Goal: Task Accomplishment & Management: Complete application form

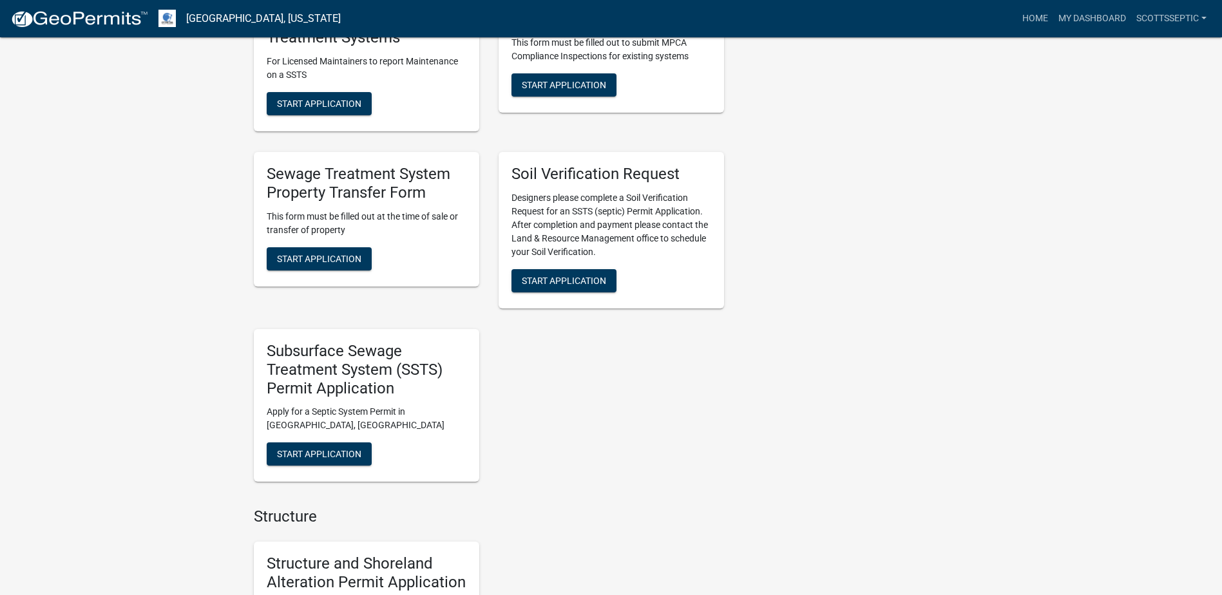
scroll to position [1095, 0]
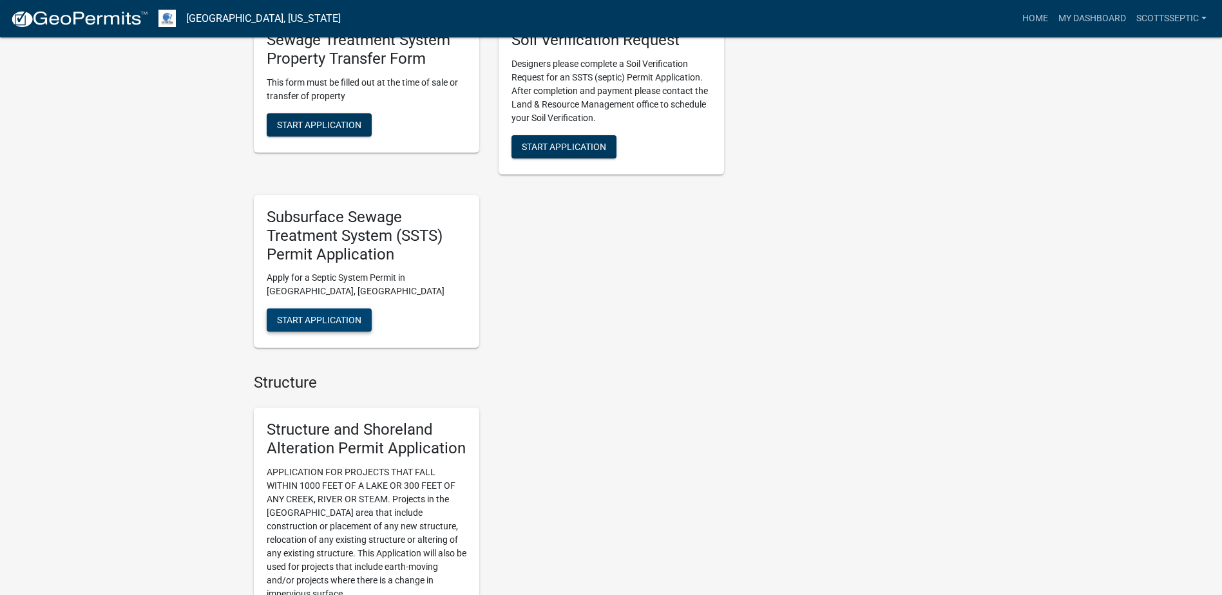
click at [327, 321] on span "Start Application" at bounding box center [319, 320] width 84 height 10
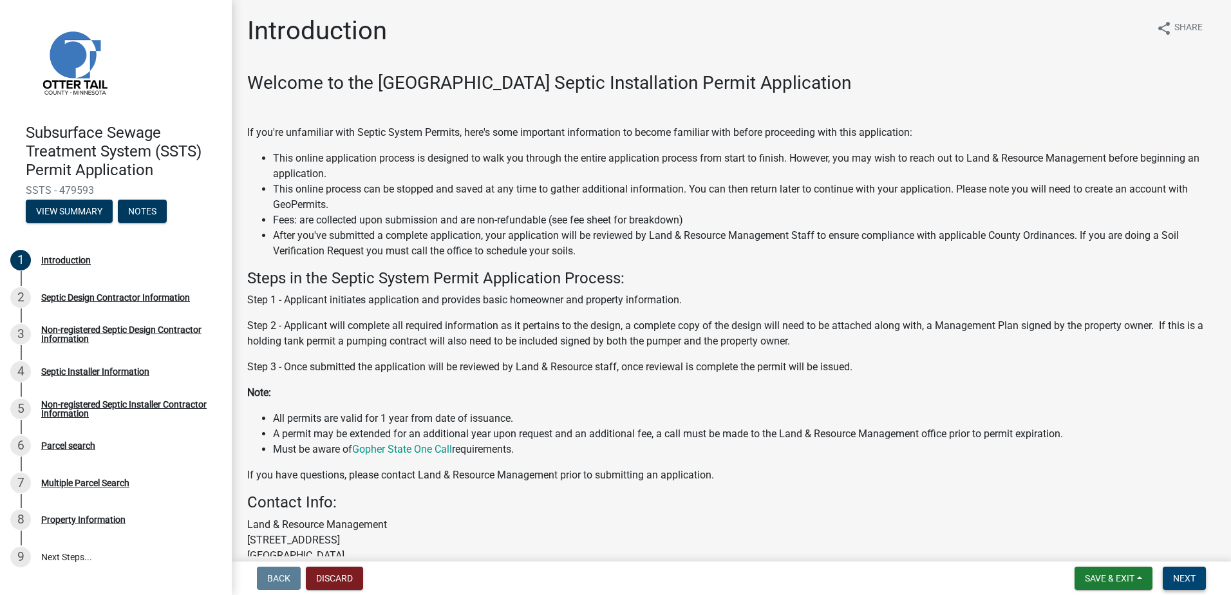
click at [1187, 577] on span "Next" at bounding box center [1184, 578] width 23 height 10
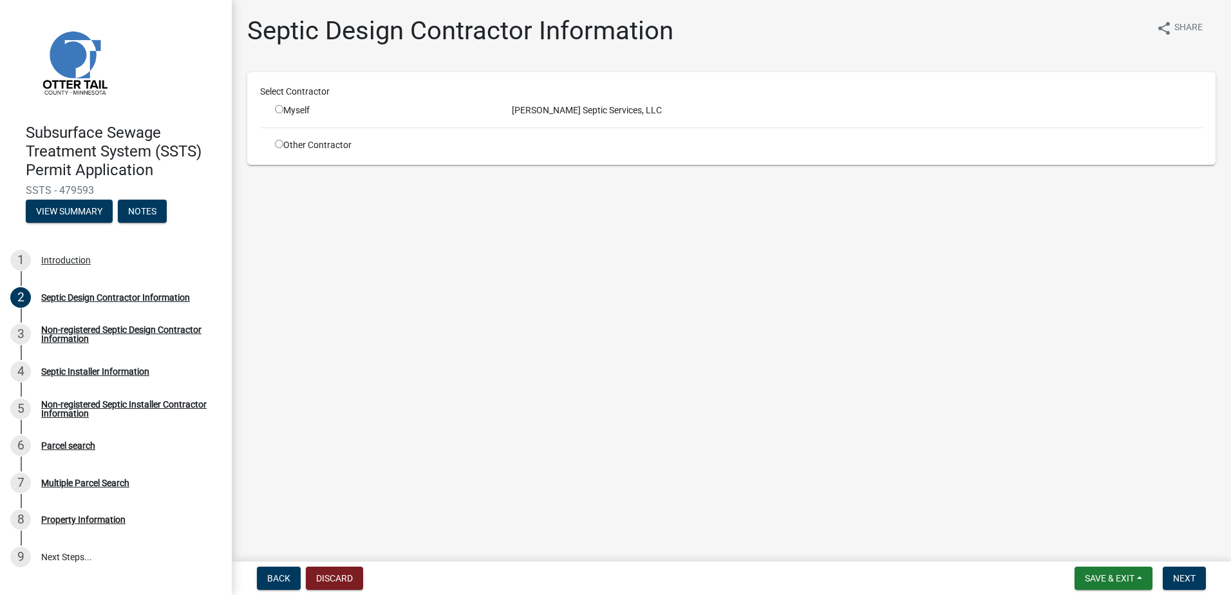
click at [277, 108] on input "radio" at bounding box center [279, 109] width 8 height 8
radio input "true"
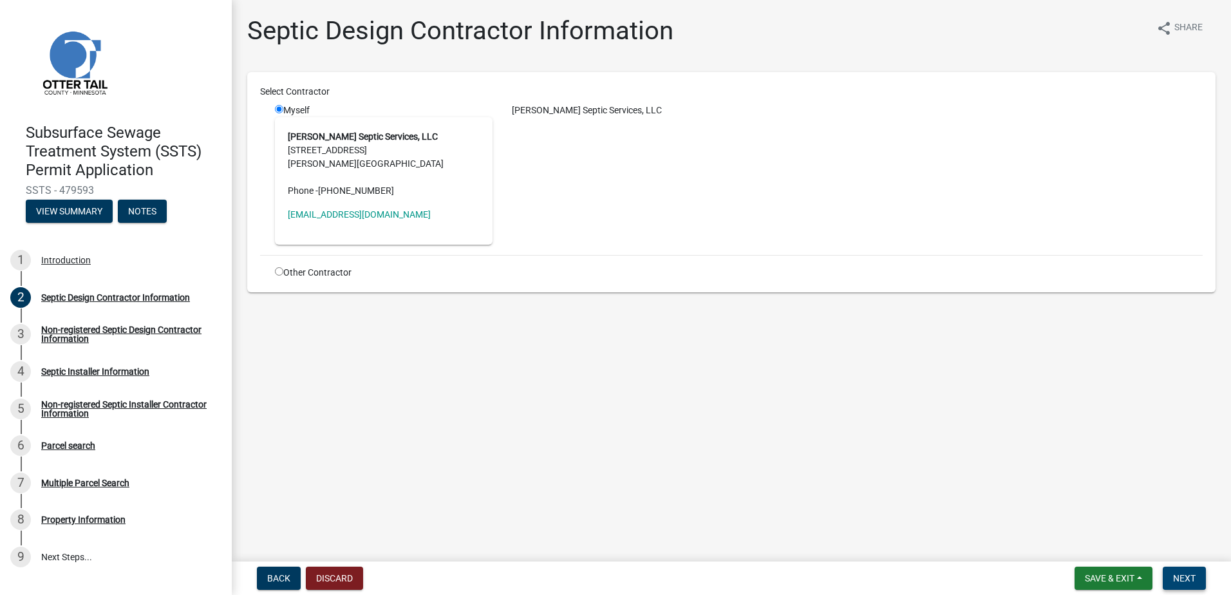
click at [1180, 578] on span "Next" at bounding box center [1184, 578] width 23 height 10
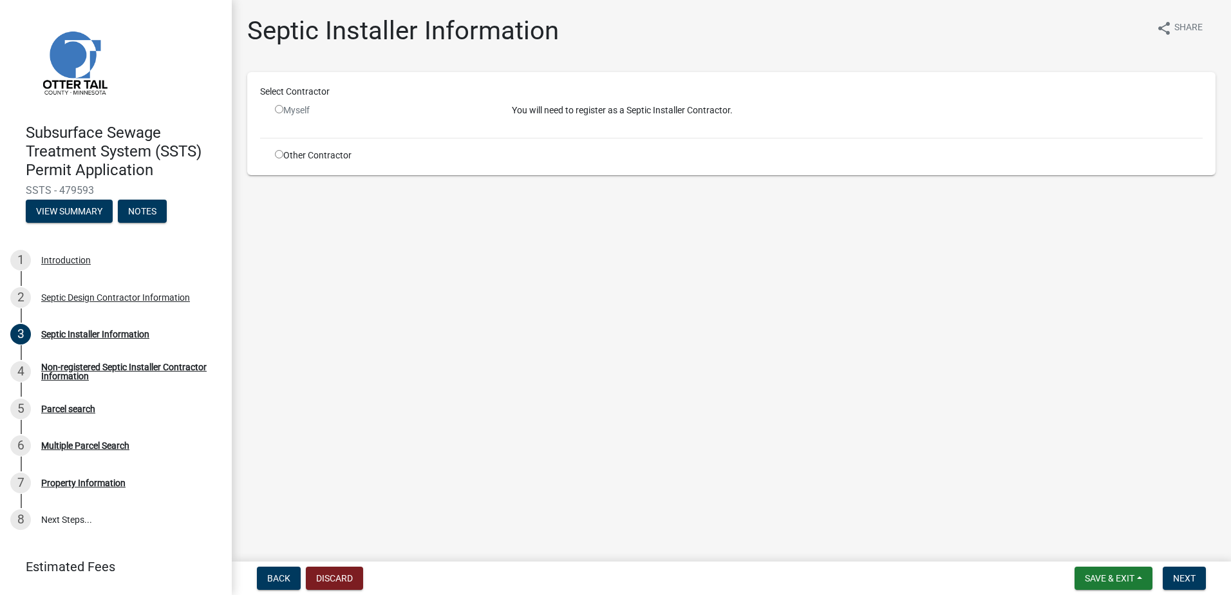
click at [279, 153] on input "radio" at bounding box center [279, 154] width 8 height 8
radio input "true"
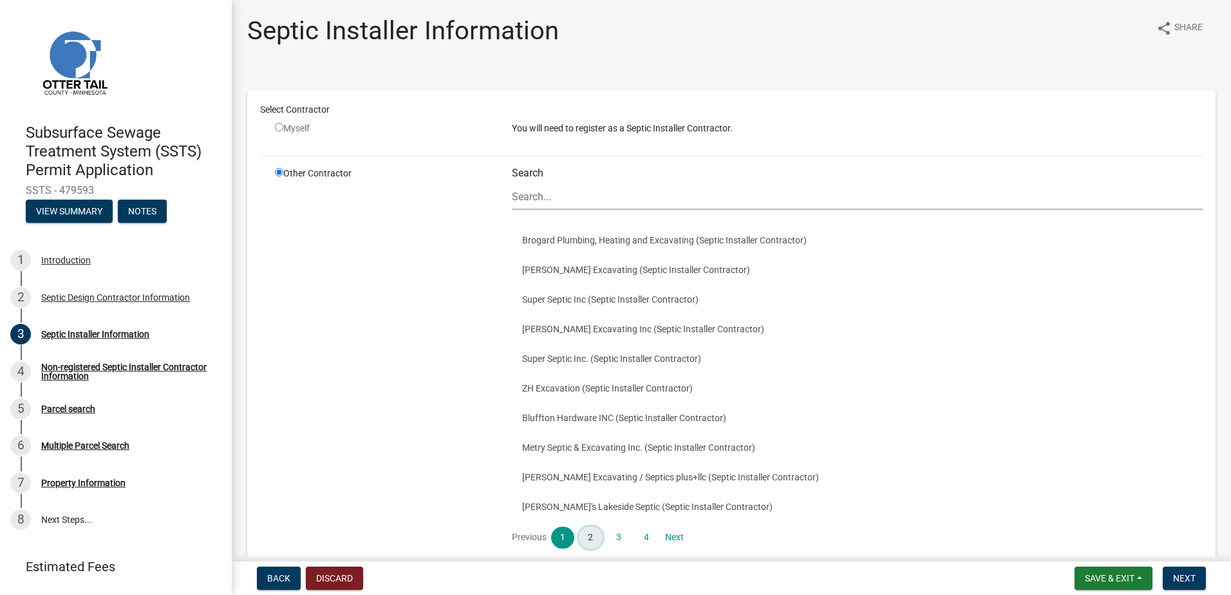
click at [591, 538] on link "2" at bounding box center [590, 538] width 23 height 22
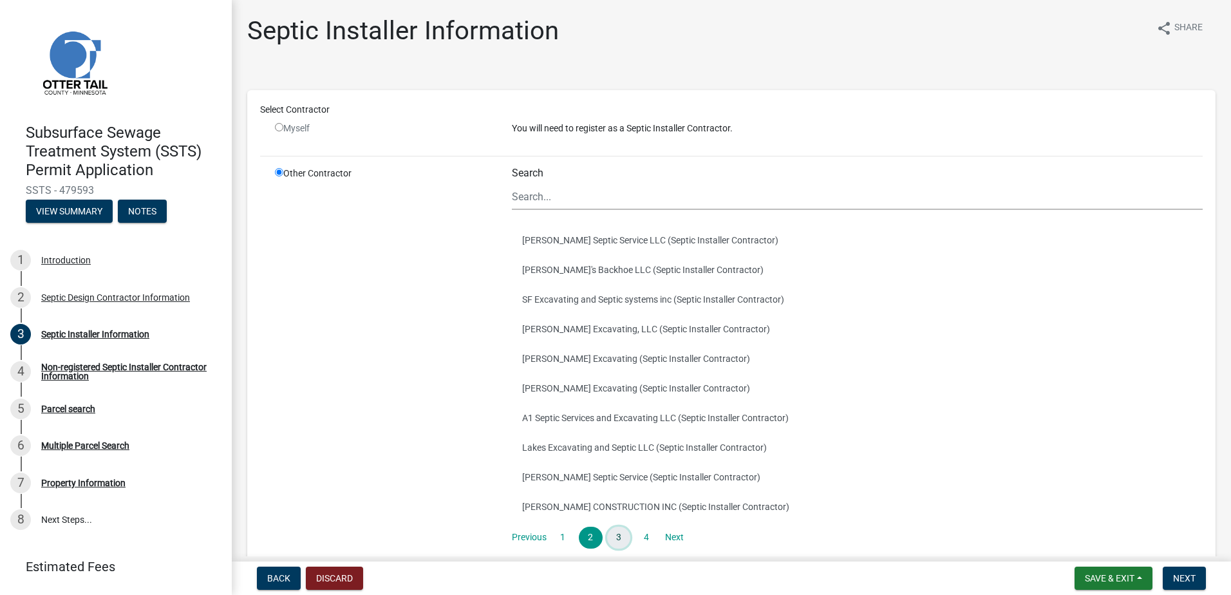
click at [616, 541] on link "3" at bounding box center [618, 538] width 23 height 22
click at [545, 475] on button "Mr.D's (Septic Installer Contractor)" at bounding box center [857, 477] width 691 height 30
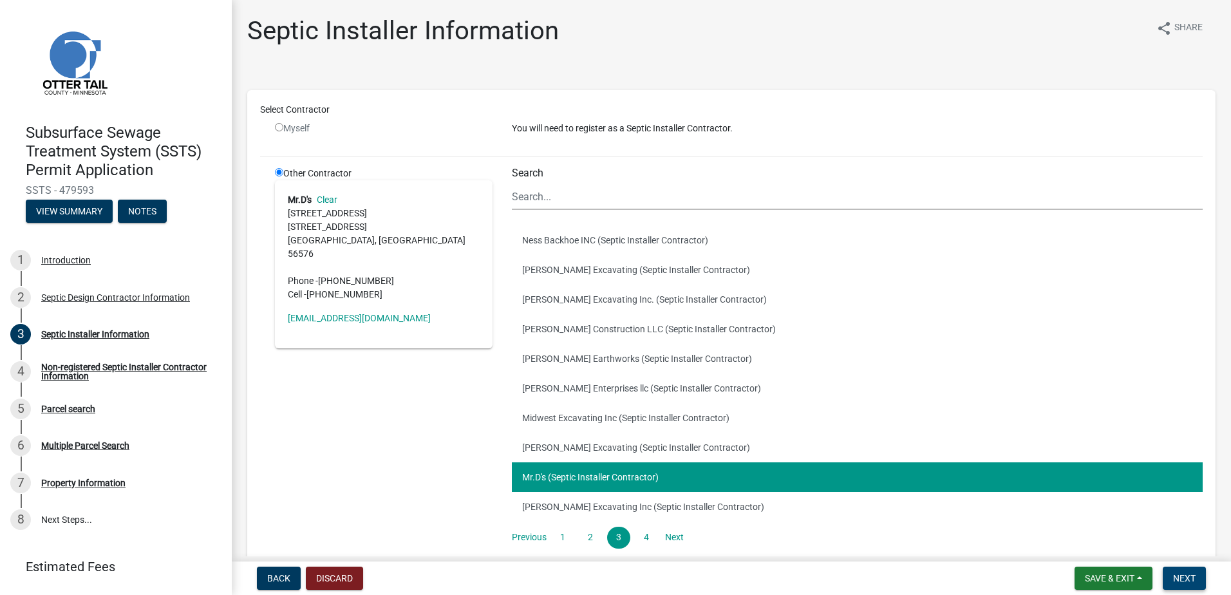
click at [1172, 576] on button "Next" at bounding box center [1184, 578] width 43 height 23
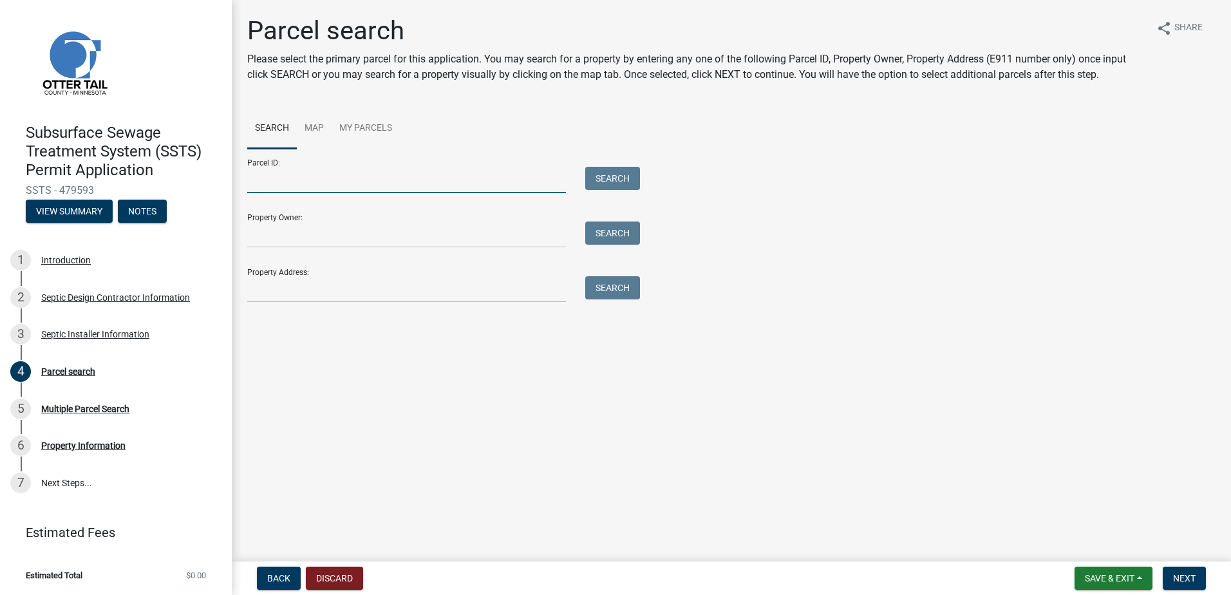
drag, startPoint x: 282, startPoint y: 181, endPoint x: 305, endPoint y: 174, distance: 23.6
click at [282, 181] on input "Parcel ID:" at bounding box center [406, 180] width 319 height 26
type input "57000200124001"
click at [612, 180] on button "Search" at bounding box center [612, 178] width 55 height 23
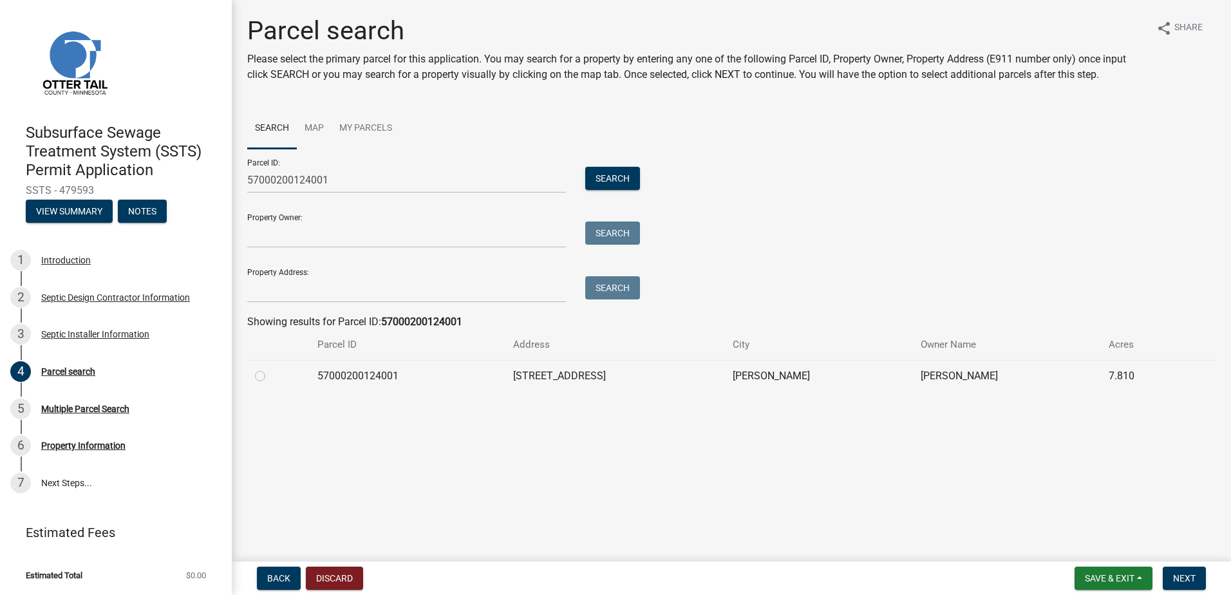
click at [270, 368] on label at bounding box center [270, 368] width 0 height 0
click at [270, 377] on input "radio" at bounding box center [274, 372] width 8 height 8
radio input "true"
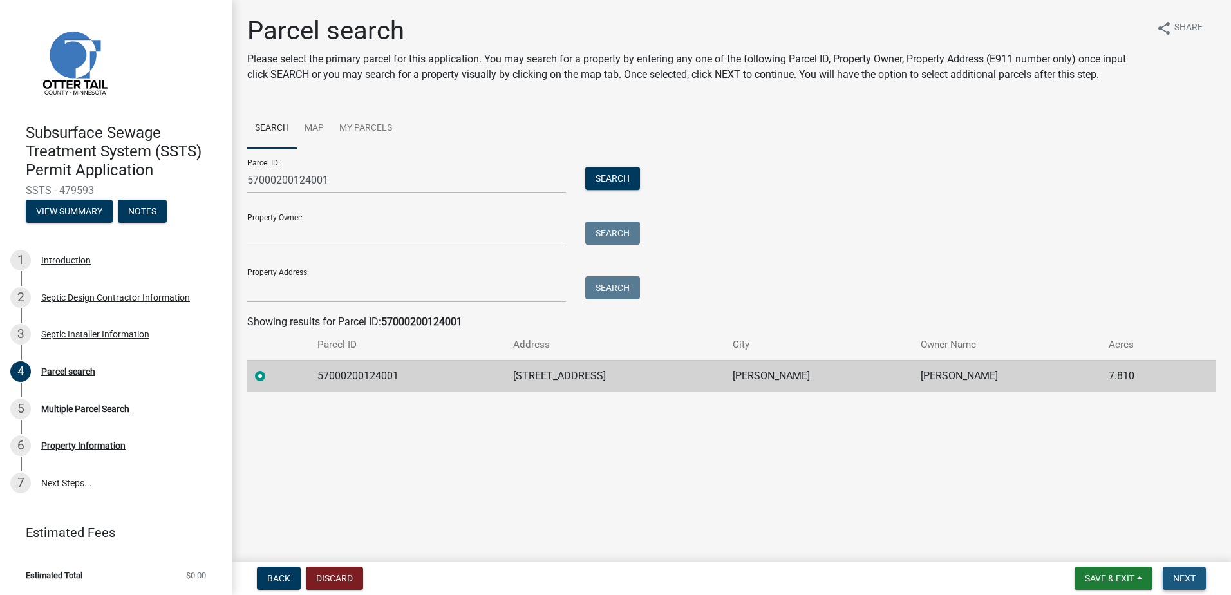
click at [1171, 573] on button "Next" at bounding box center [1184, 578] width 43 height 23
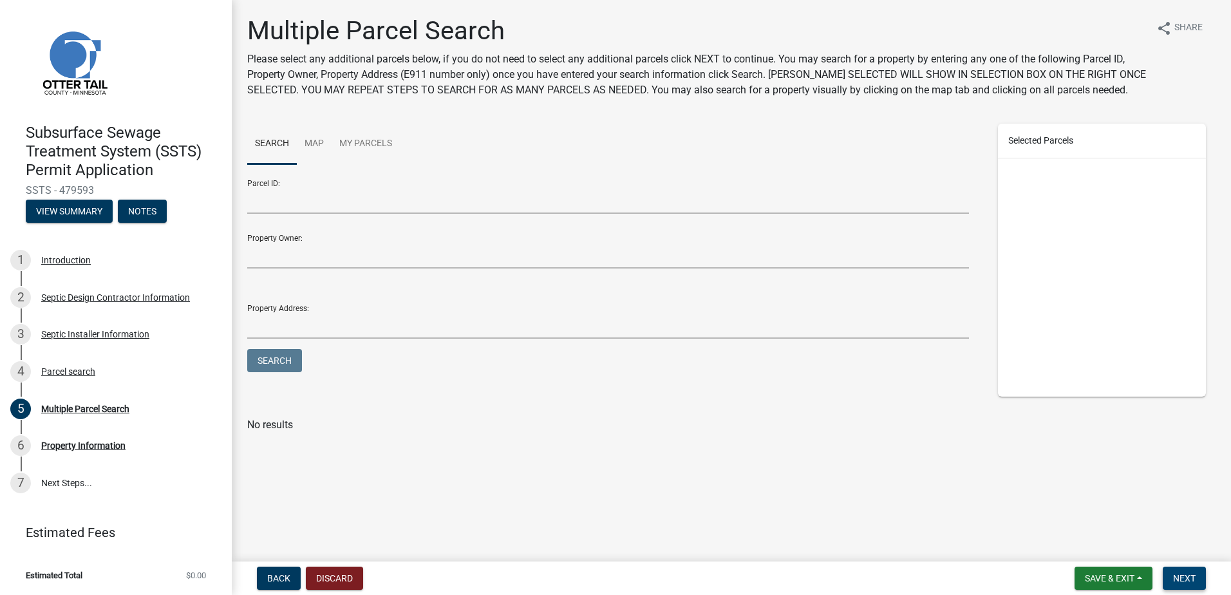
click at [1183, 582] on span "Next" at bounding box center [1184, 578] width 23 height 10
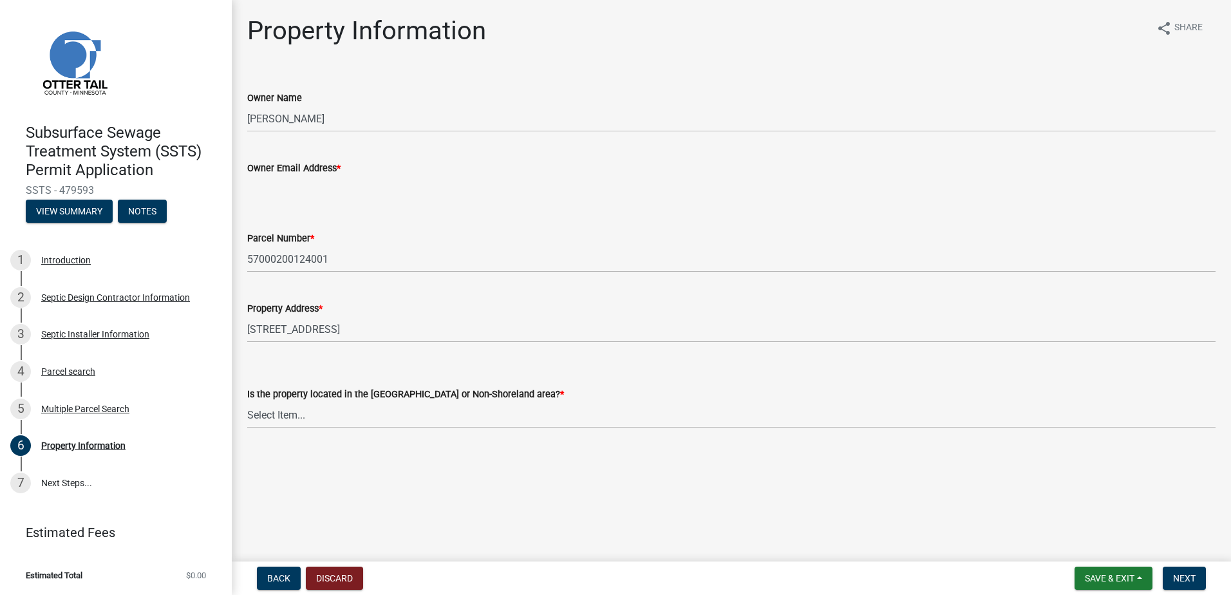
click at [278, 192] on input "Owner Email Address *" at bounding box center [731, 189] width 969 height 26
type input "jaystro@icloud.com"
drag, startPoint x: 272, startPoint y: 413, endPoint x: 272, endPoint y: 420, distance: 7.1
click at [272, 413] on select "Select Item... Shoreland Non-Shoreland" at bounding box center [731, 415] width 969 height 26
click at [247, 402] on select "Select Item... Shoreland Non-Shoreland" at bounding box center [731, 415] width 969 height 26
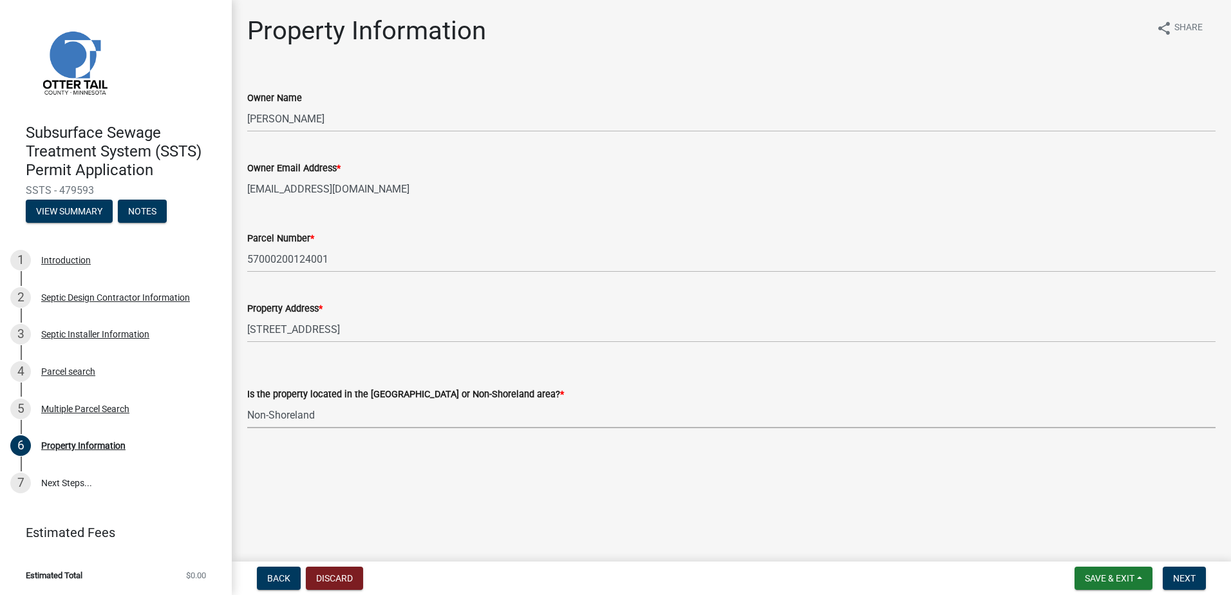
select select "5ed11e82-653f-4fcc-a472-8d95af57556c"
click at [1195, 580] on span "Next" at bounding box center [1184, 578] width 23 height 10
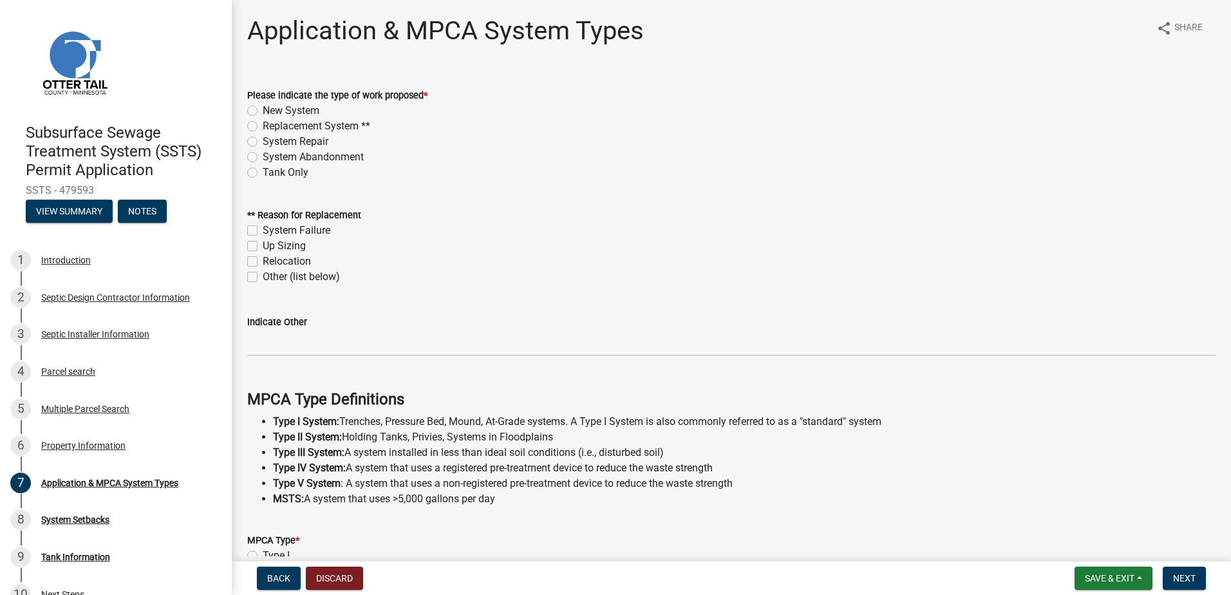
click at [263, 107] on label "New System" at bounding box center [291, 110] width 57 height 15
click at [263, 107] on input "New System" at bounding box center [267, 107] width 8 height 8
radio input "true"
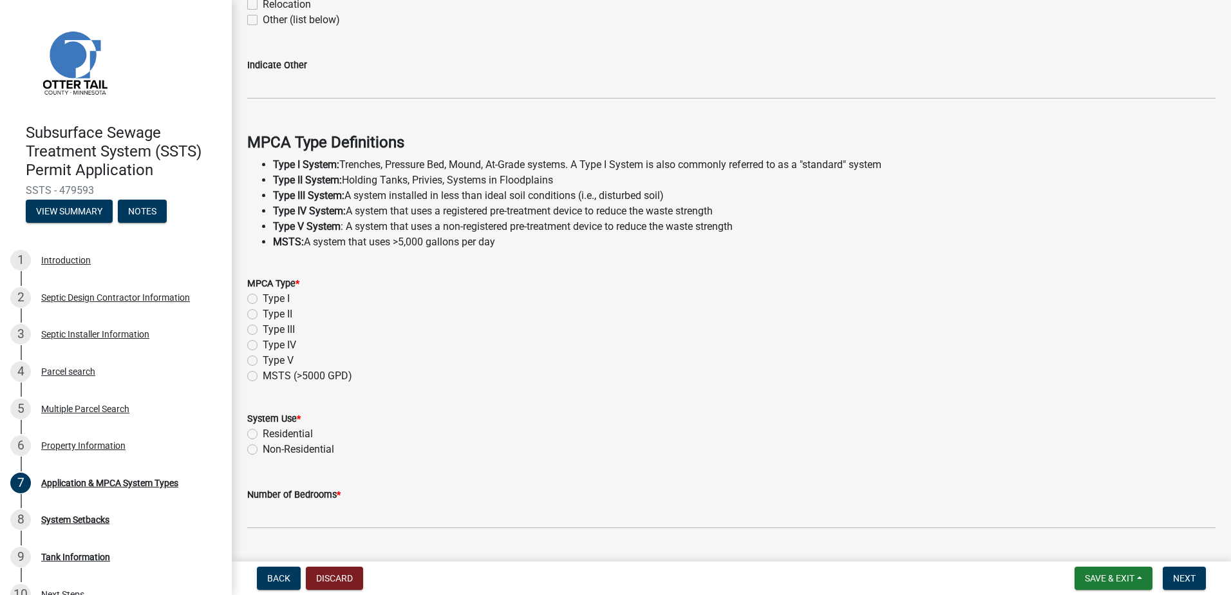
scroll to position [258, 0]
click at [263, 311] on label "Type II" at bounding box center [278, 313] width 30 height 15
click at [263, 311] on input "Type II" at bounding box center [267, 310] width 8 height 8
radio input "true"
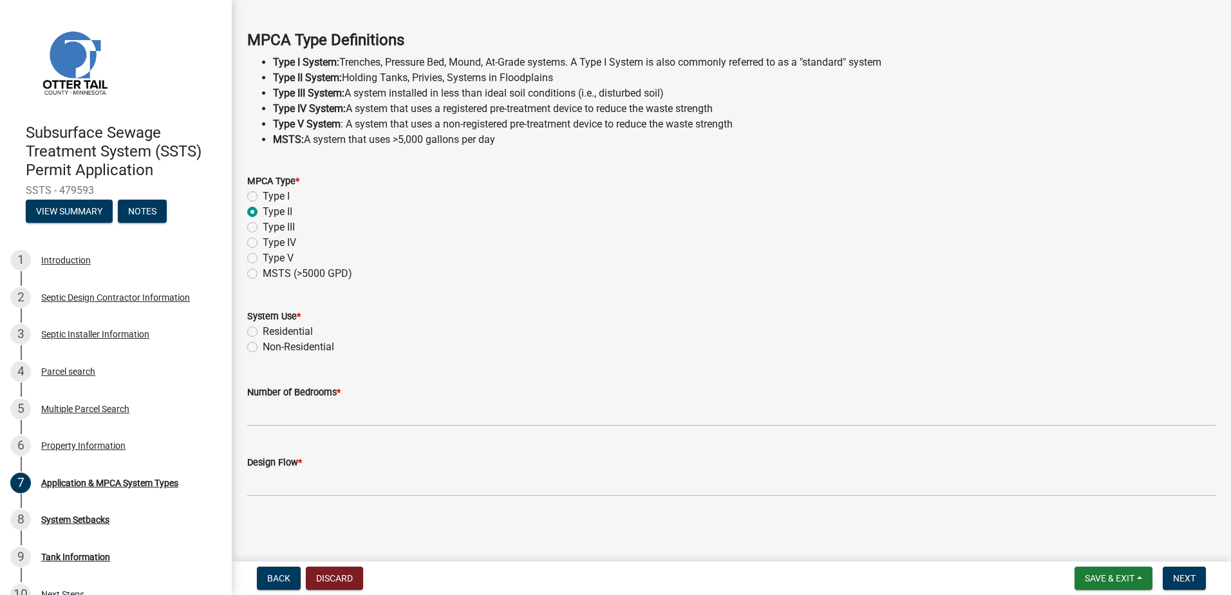
scroll to position [360, 0]
click at [263, 333] on label "Residential" at bounding box center [288, 330] width 50 height 15
click at [263, 332] on input "Residential" at bounding box center [267, 327] width 8 height 8
radio input "true"
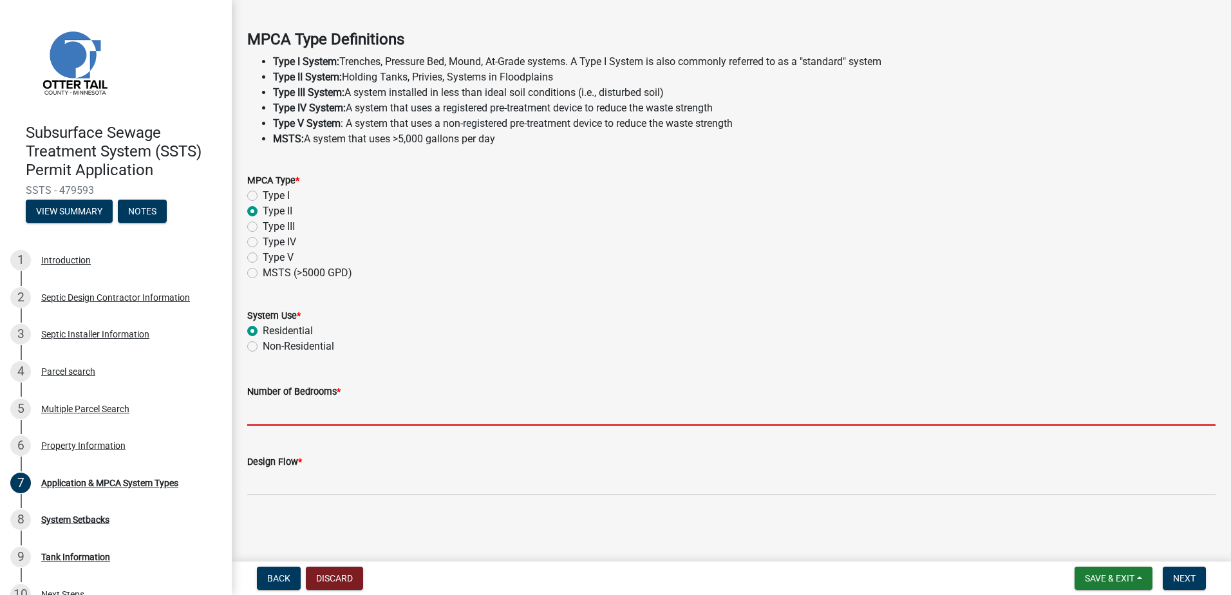
click at [263, 419] on input "Number of Bedrooms *" at bounding box center [731, 412] width 969 height 26
type input "1"
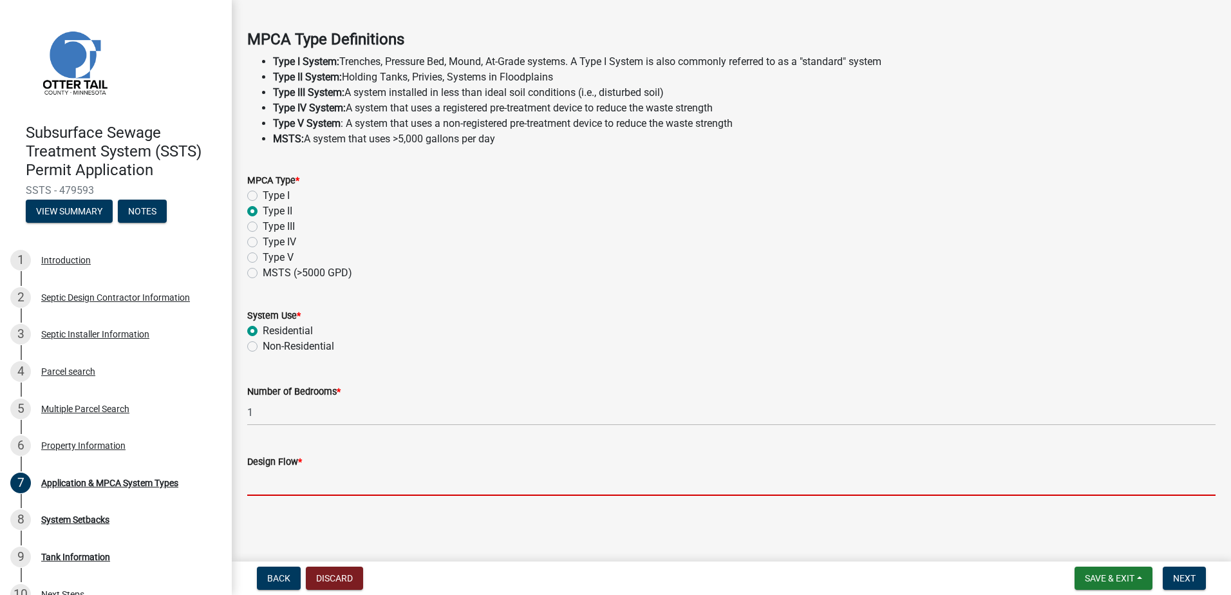
click at [282, 483] on input "Design Flow *" at bounding box center [731, 482] width 969 height 26
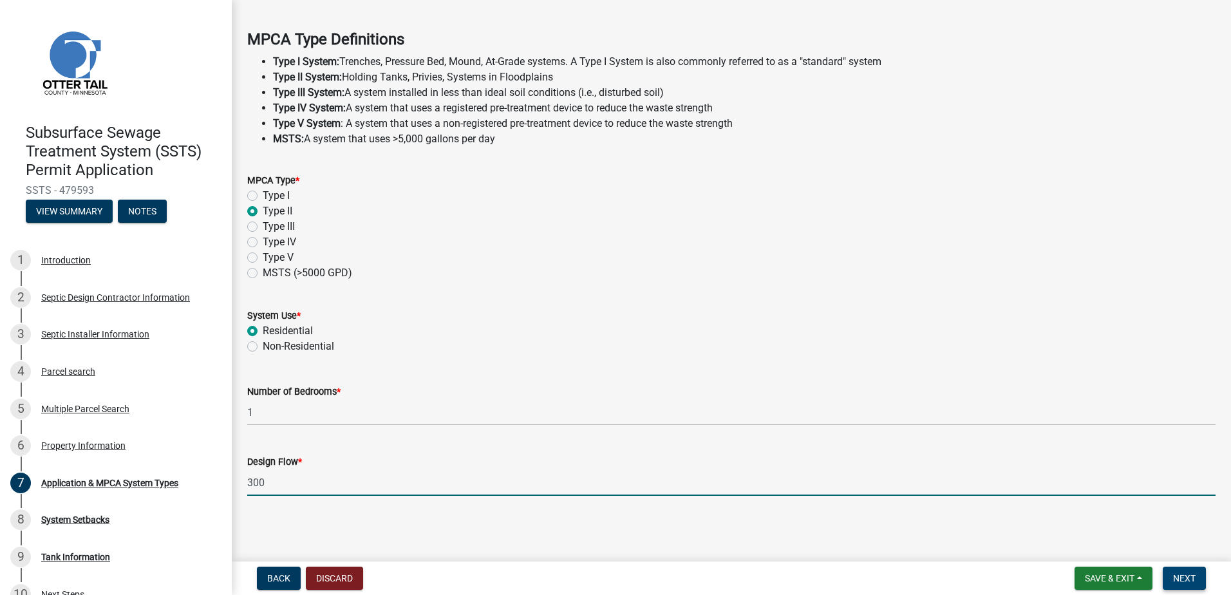
type input "300"
click at [1183, 583] on span "Next" at bounding box center [1184, 578] width 23 height 10
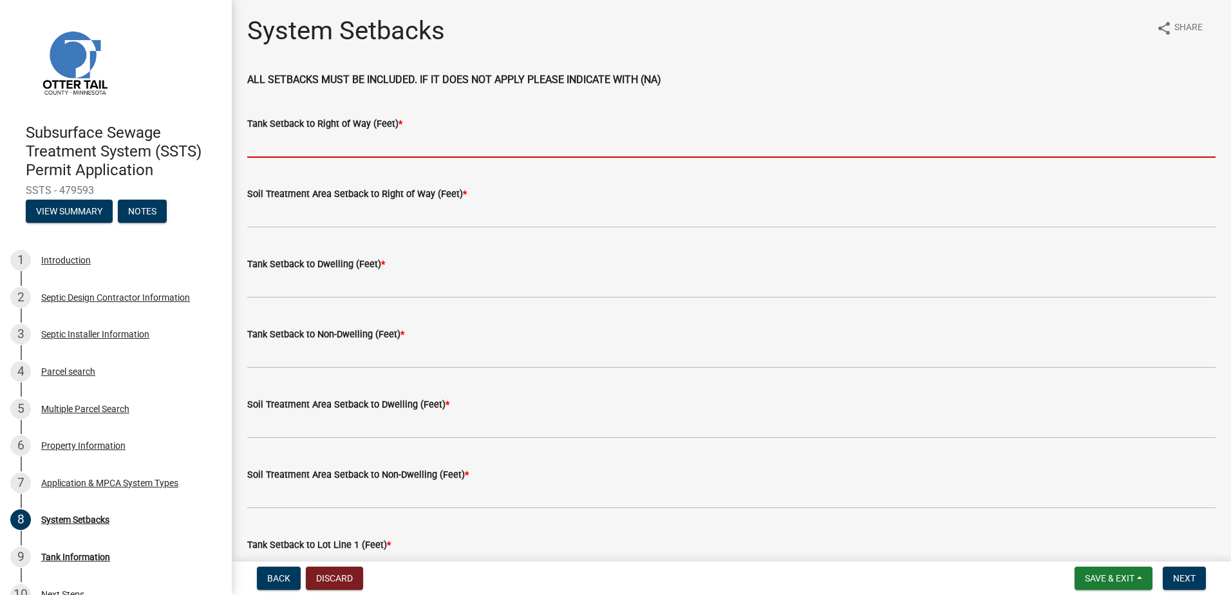
click at [285, 142] on input "Tank Setback to Right of Way (Feet) *" at bounding box center [731, 144] width 969 height 26
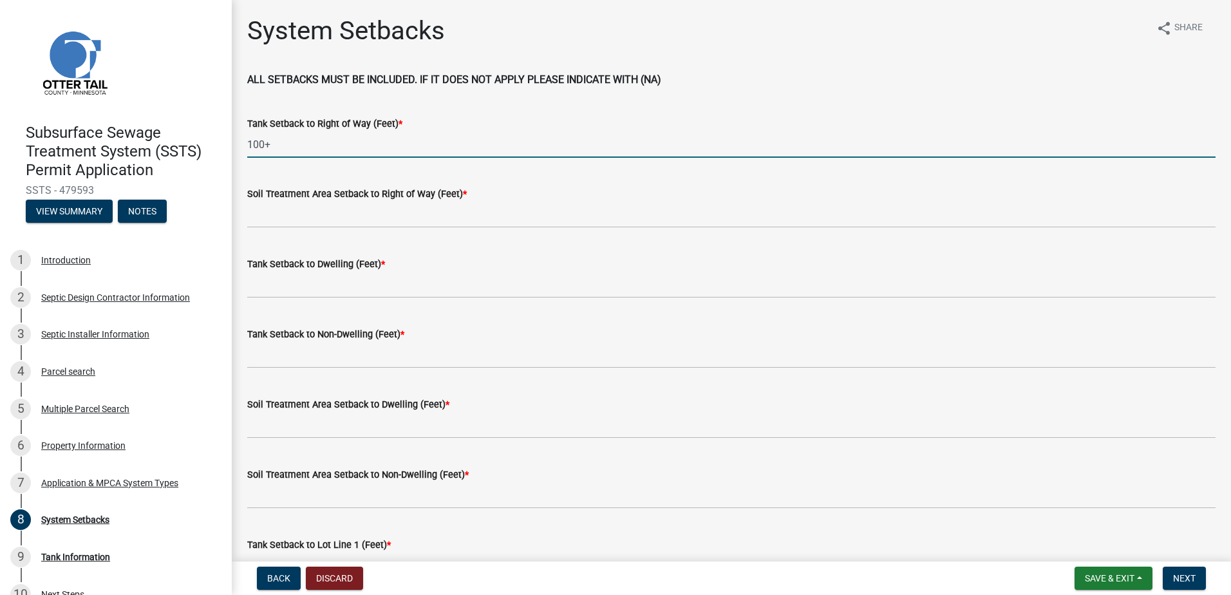
type input "100+"
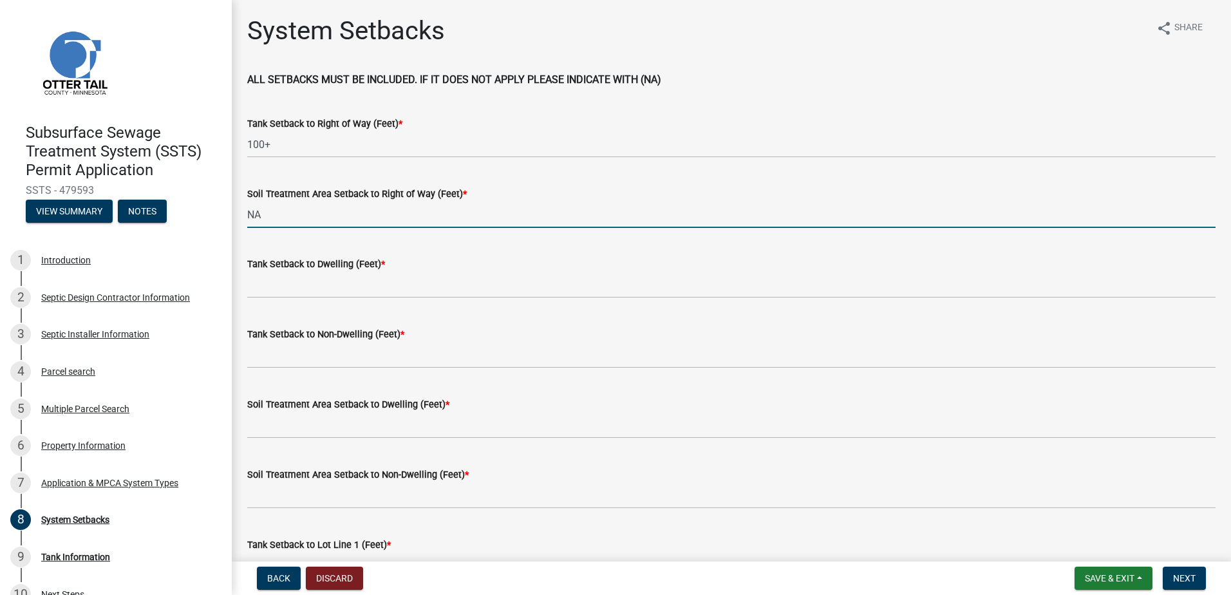
type input "NA"
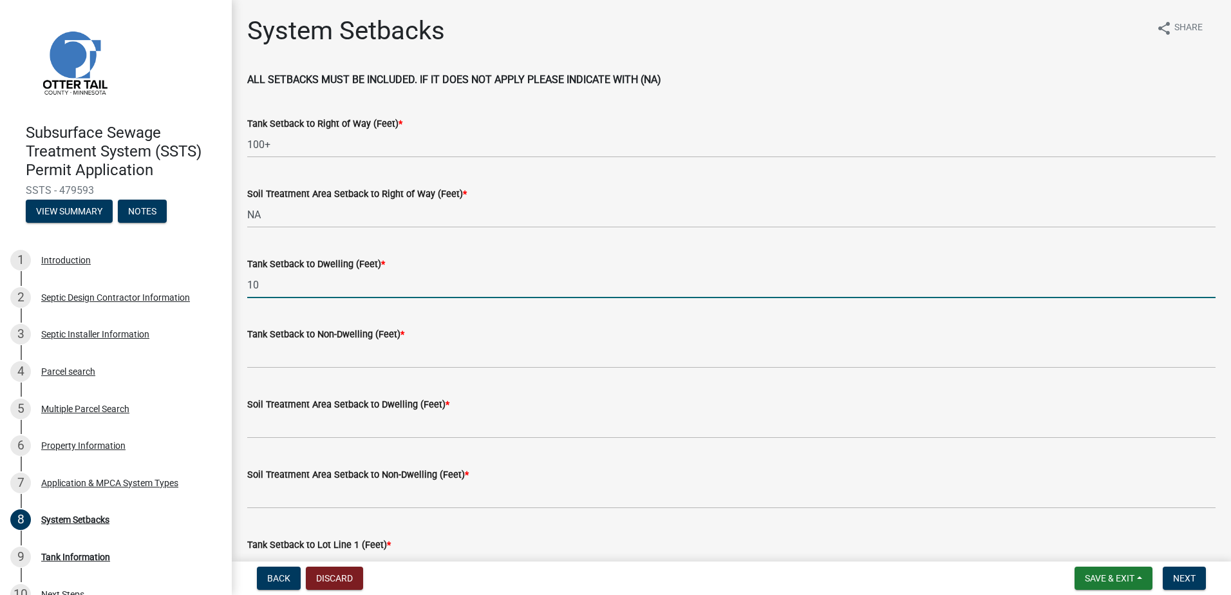
type input "10"
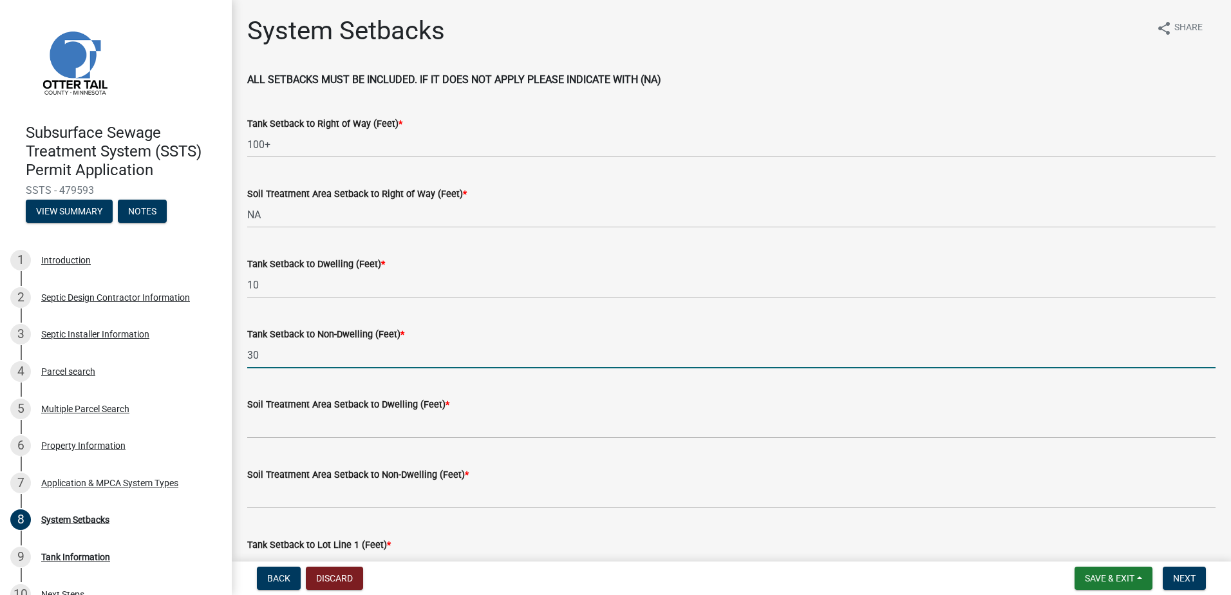
type input "30"
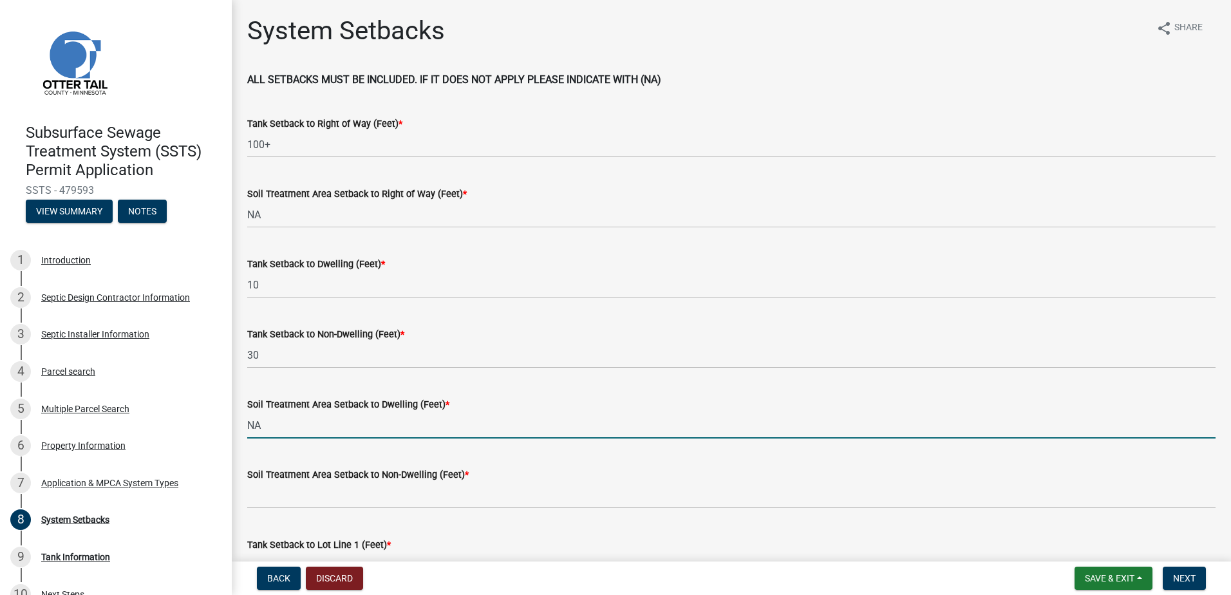
type input "NA"
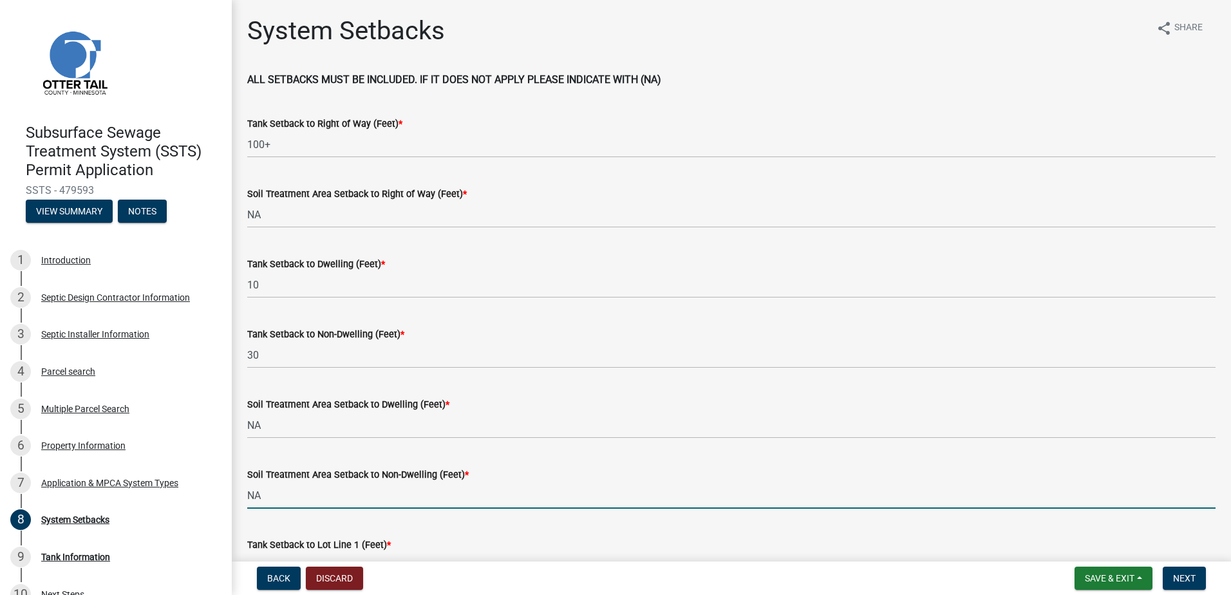
type input "NA"
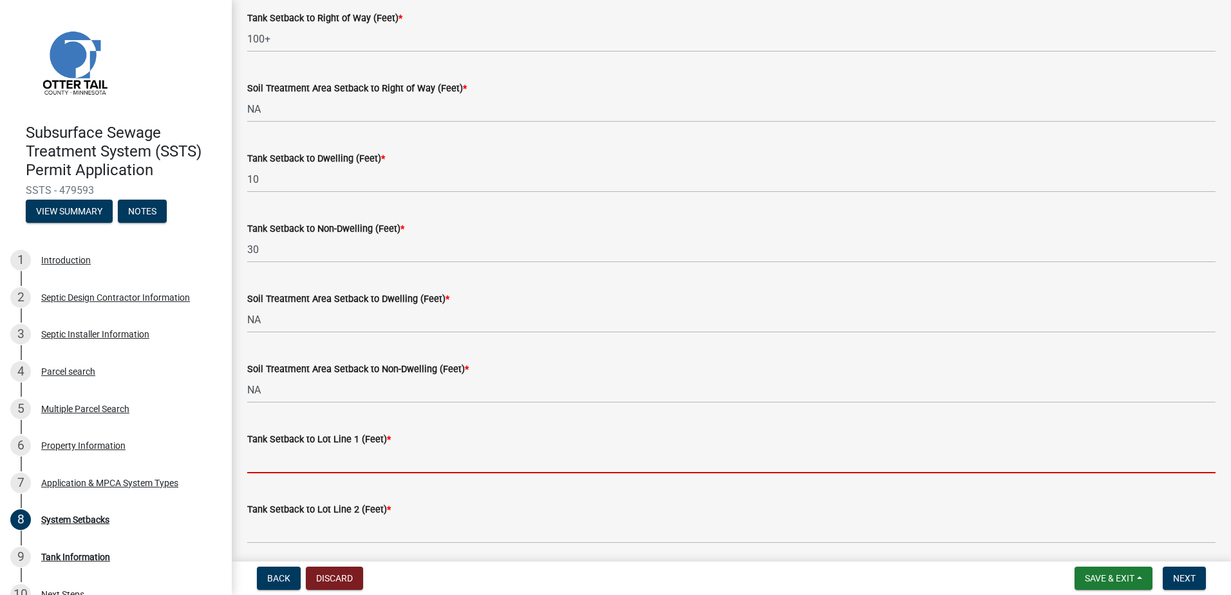
scroll to position [216, 0]
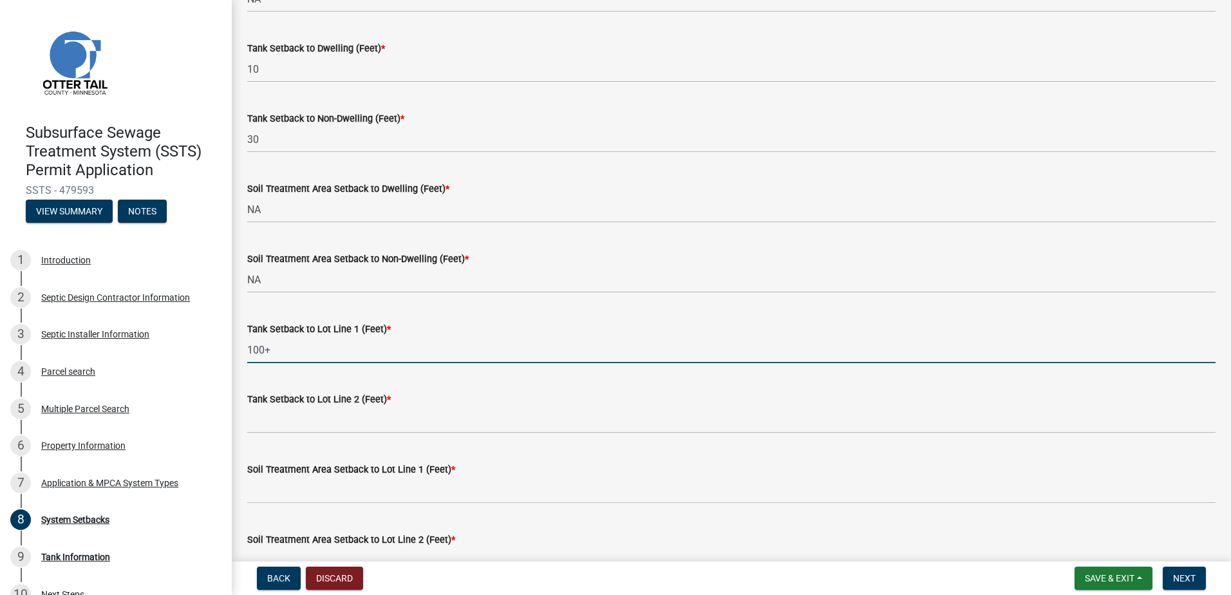
type input "100+"
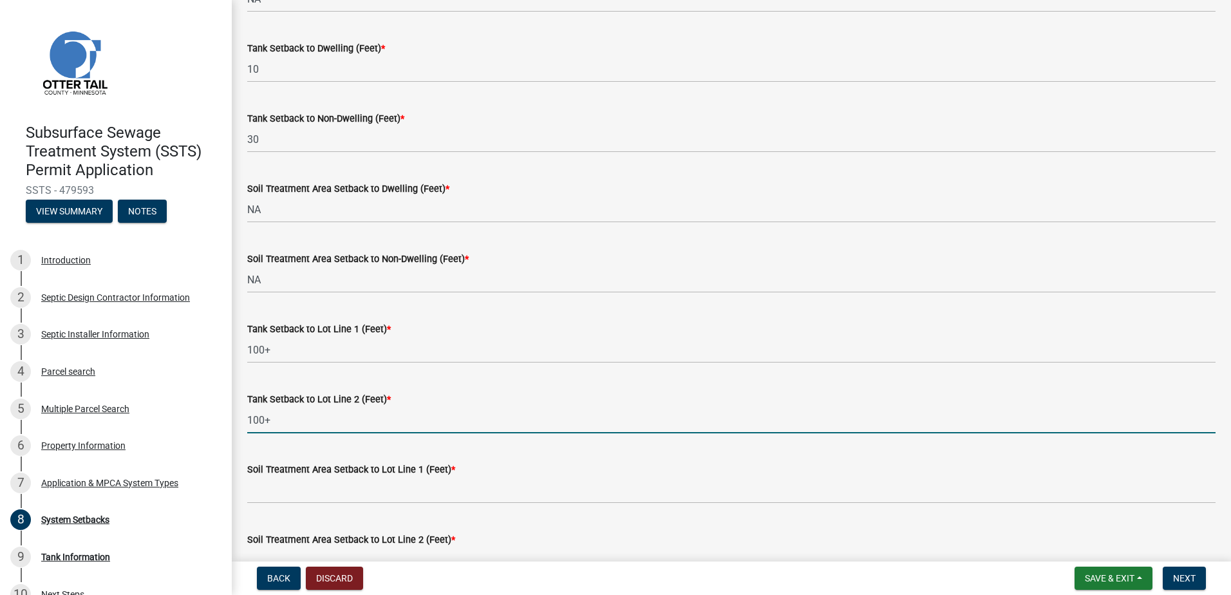
type input "100+"
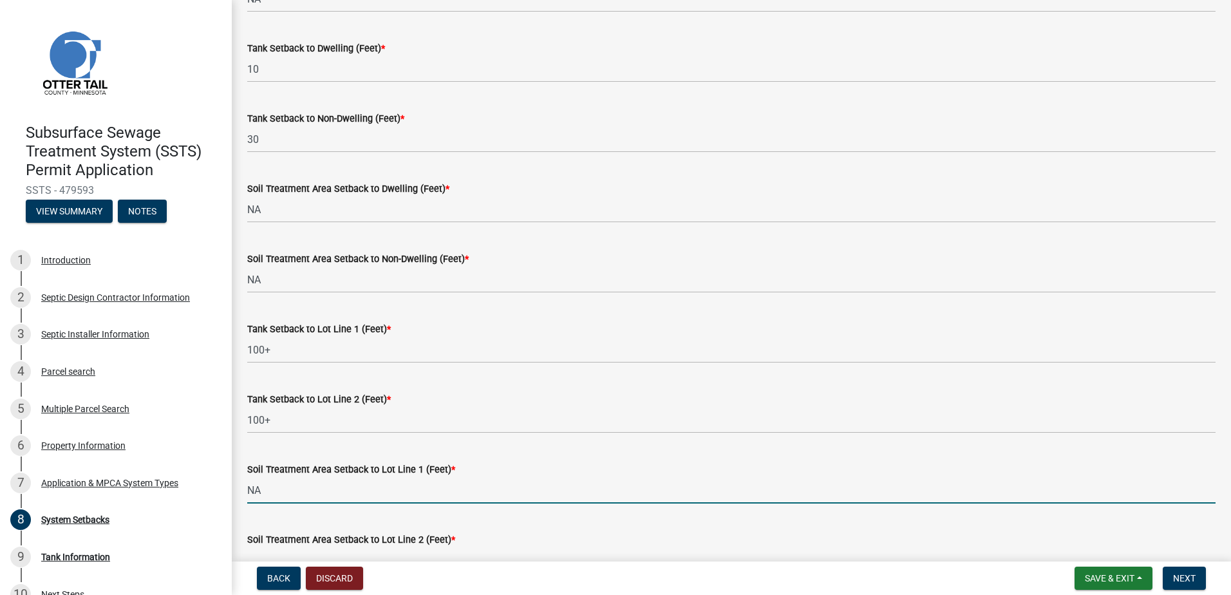
type input "NA"
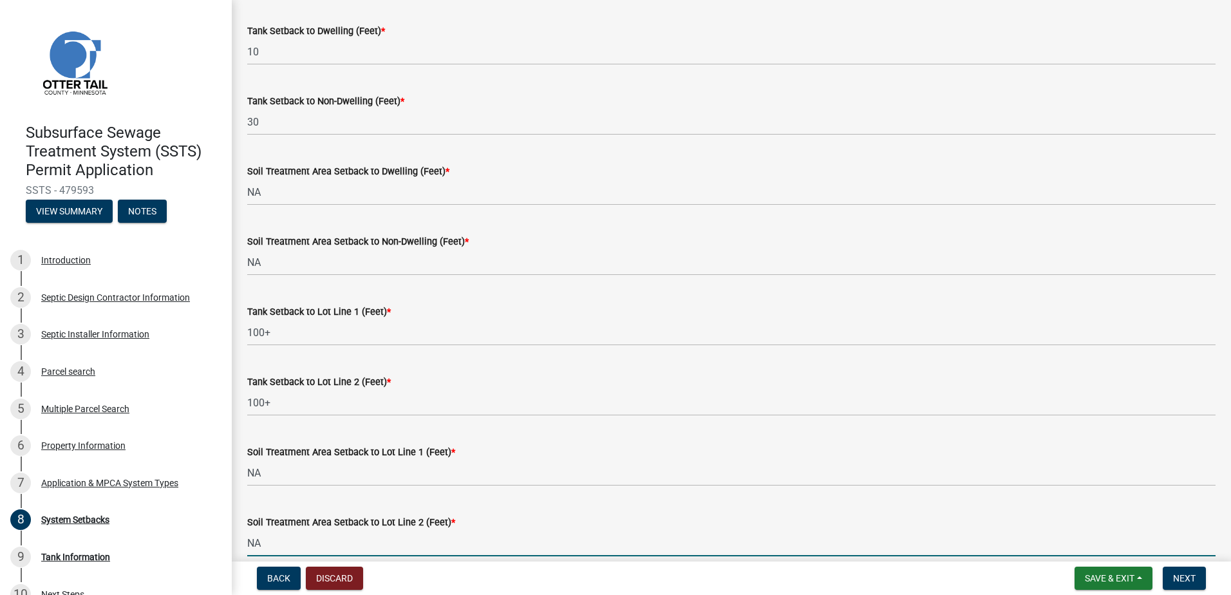
type input "NA"
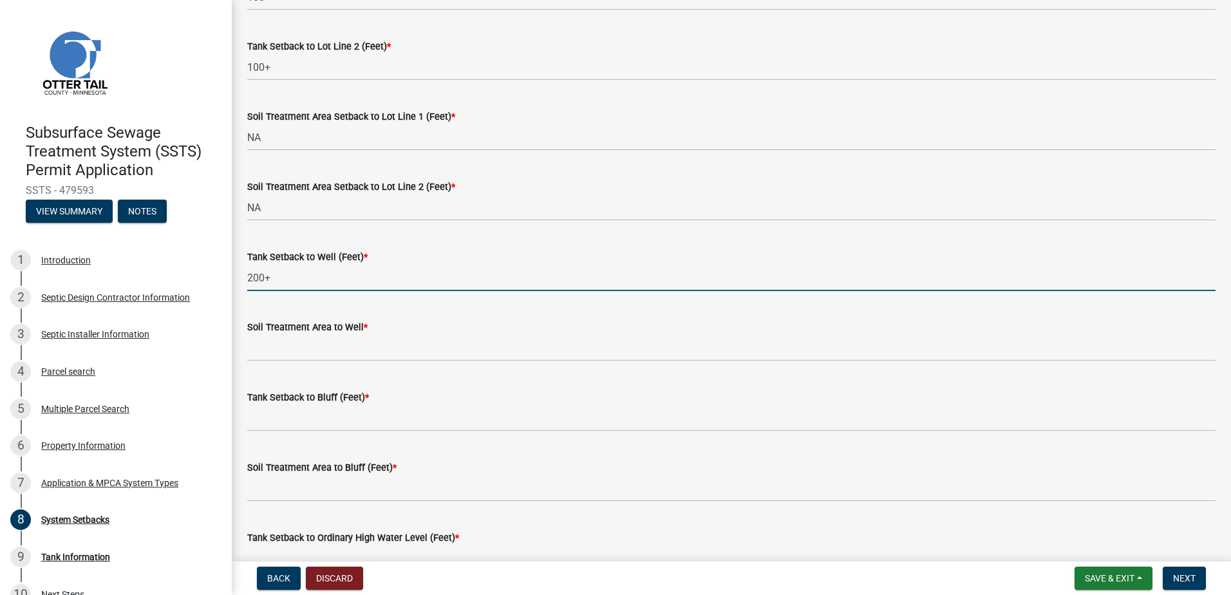
type input "200+"
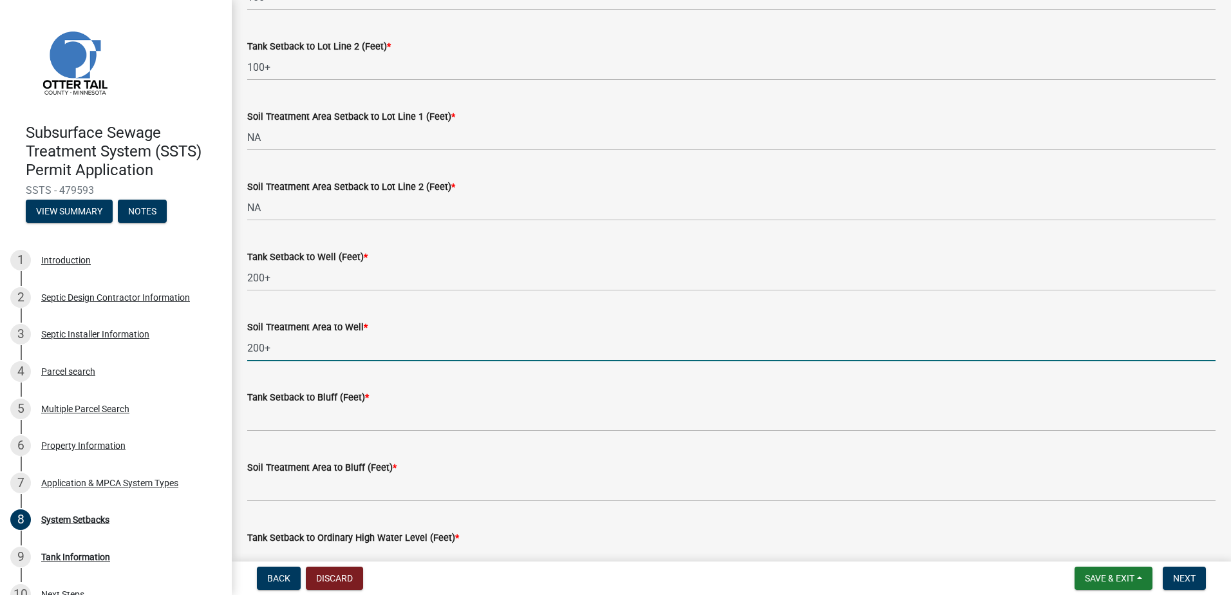
type input "200+"
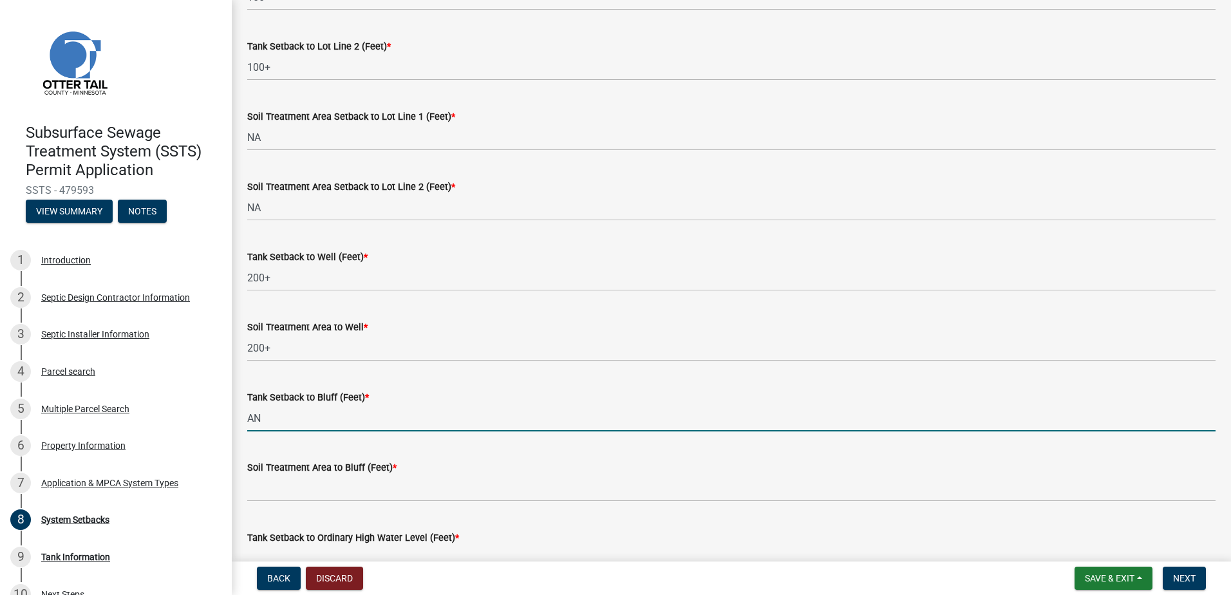
type input "A"
type input "NA"
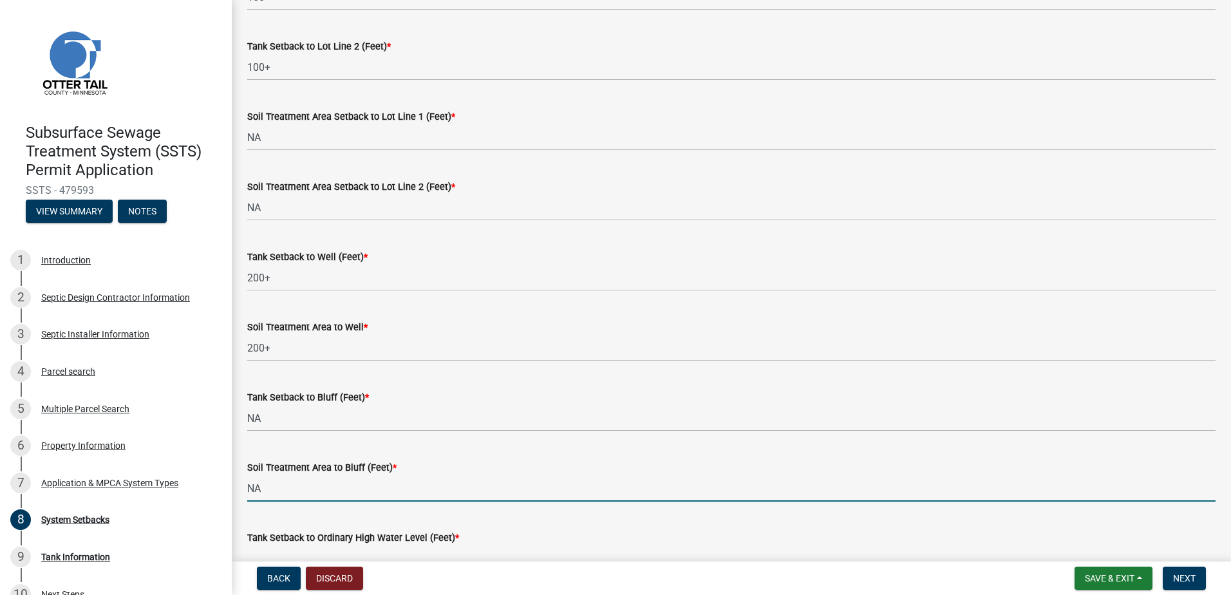
type input "NA"
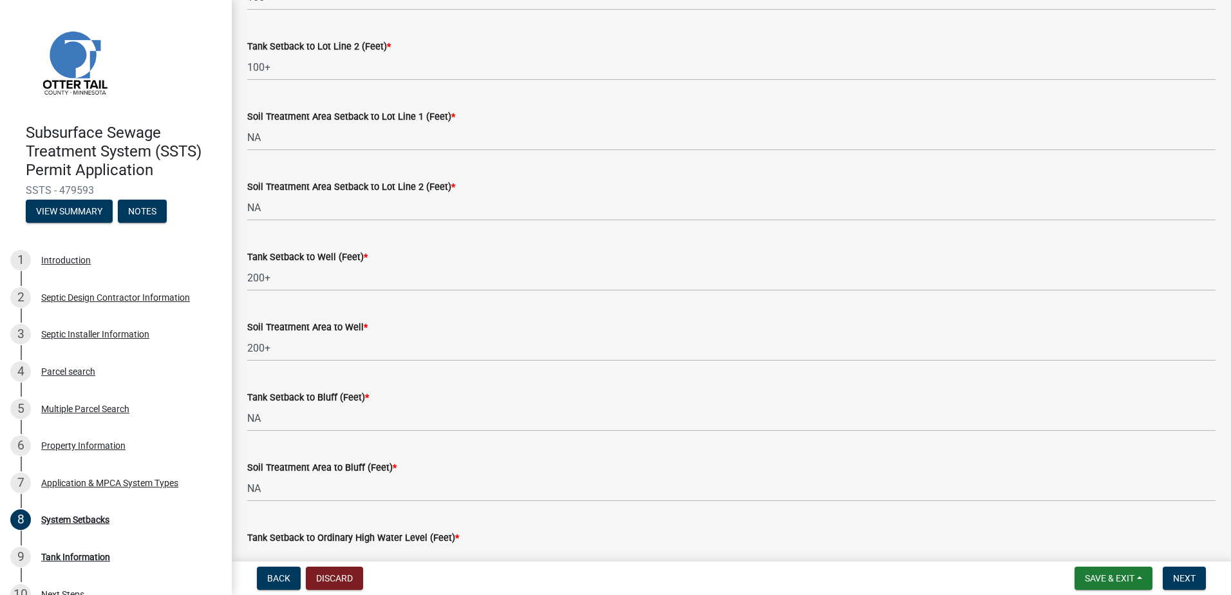
scroll to position [584, 0]
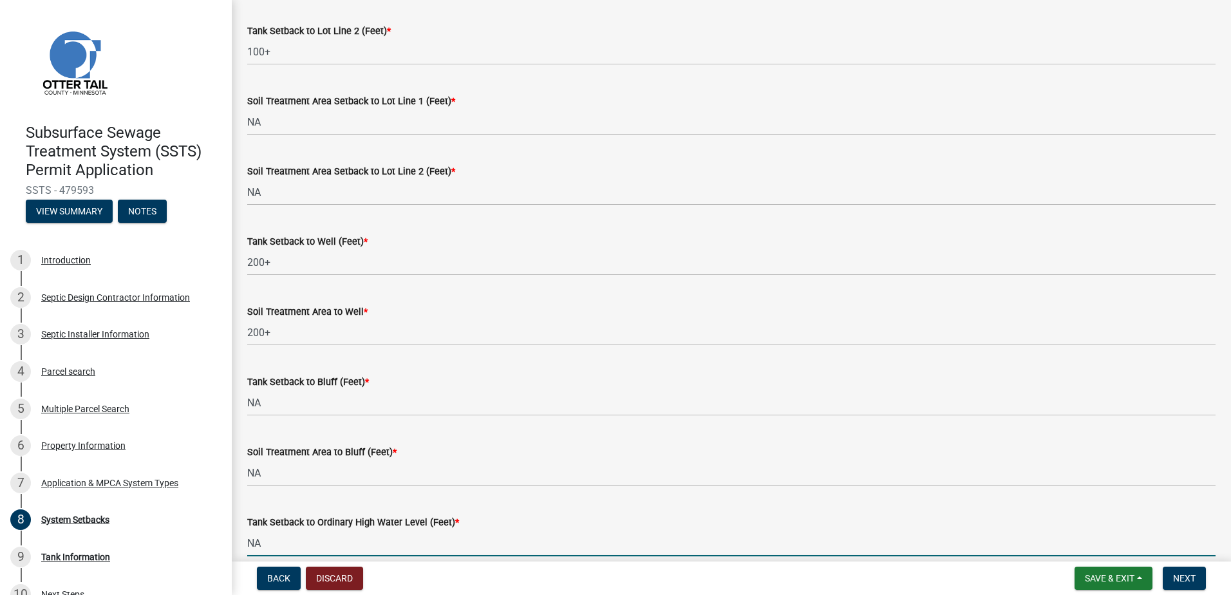
type input "NA"
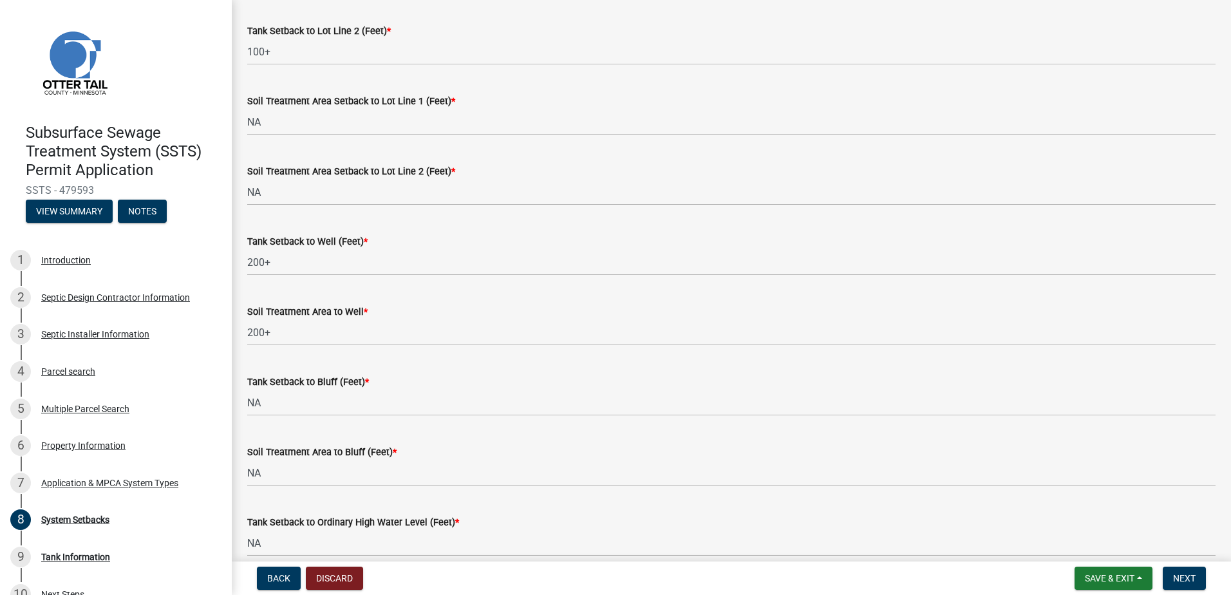
scroll to position [788, 0]
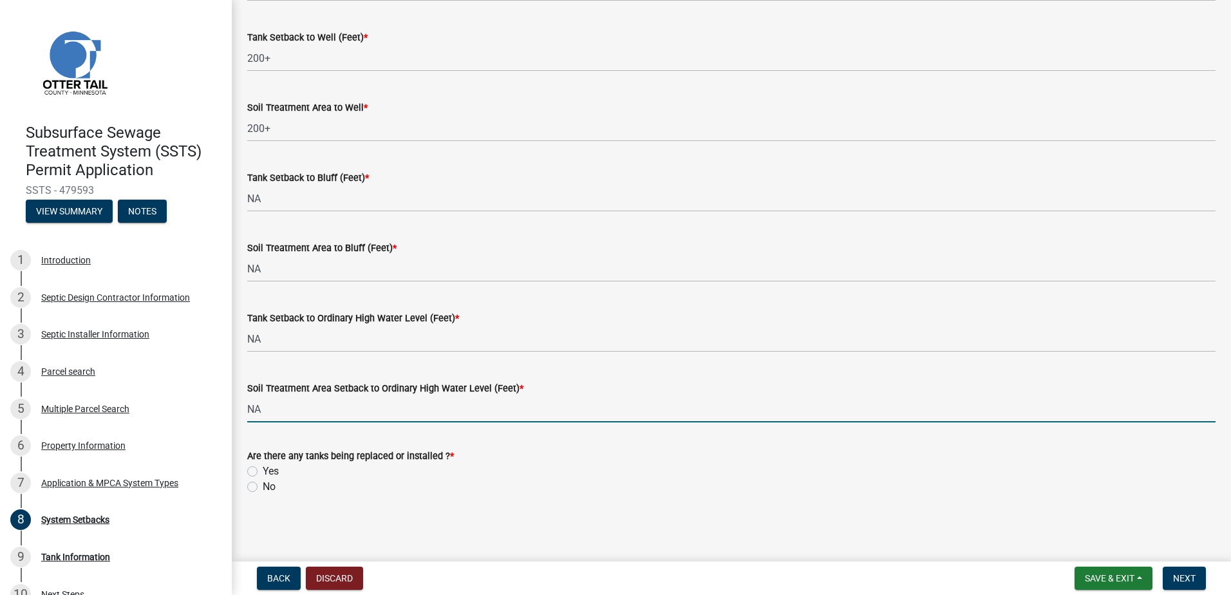
type input "NA"
click at [263, 469] on label "Yes" at bounding box center [271, 471] width 16 height 15
click at [263, 469] on input "Yes" at bounding box center [267, 468] width 8 height 8
radio input "true"
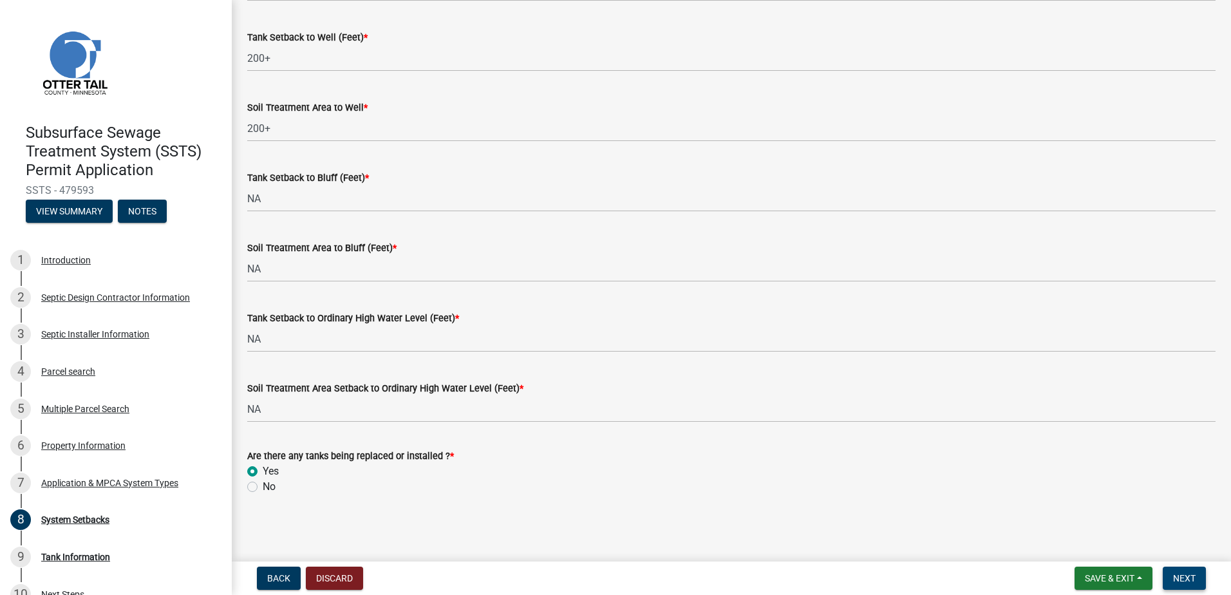
click at [1193, 575] on span "Next" at bounding box center [1184, 578] width 23 height 10
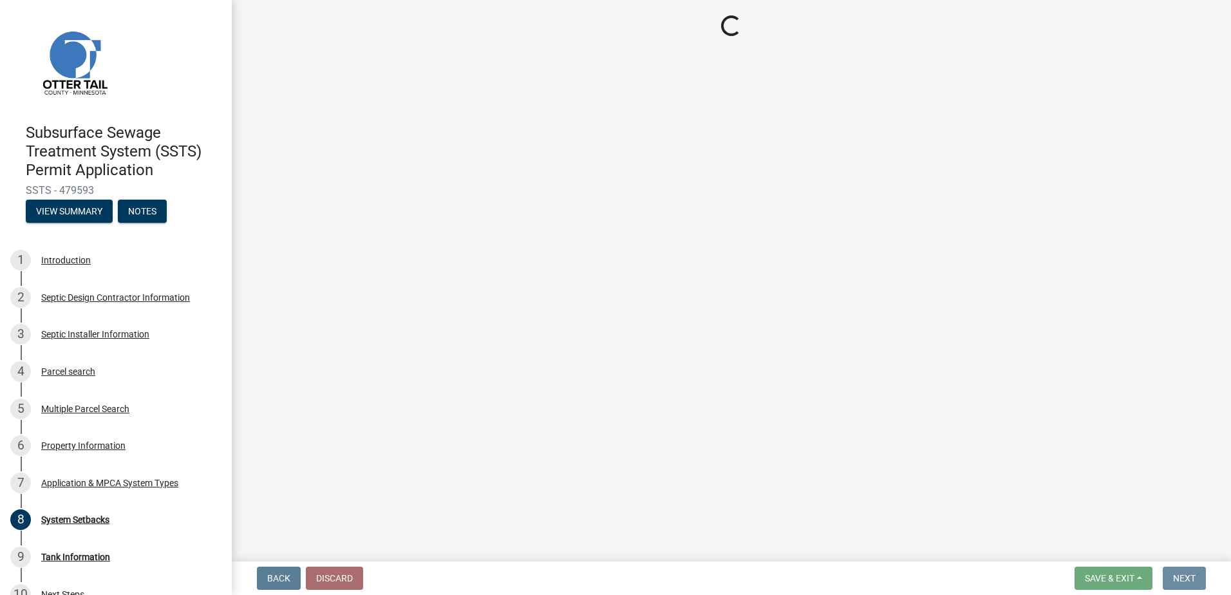
scroll to position [0, 0]
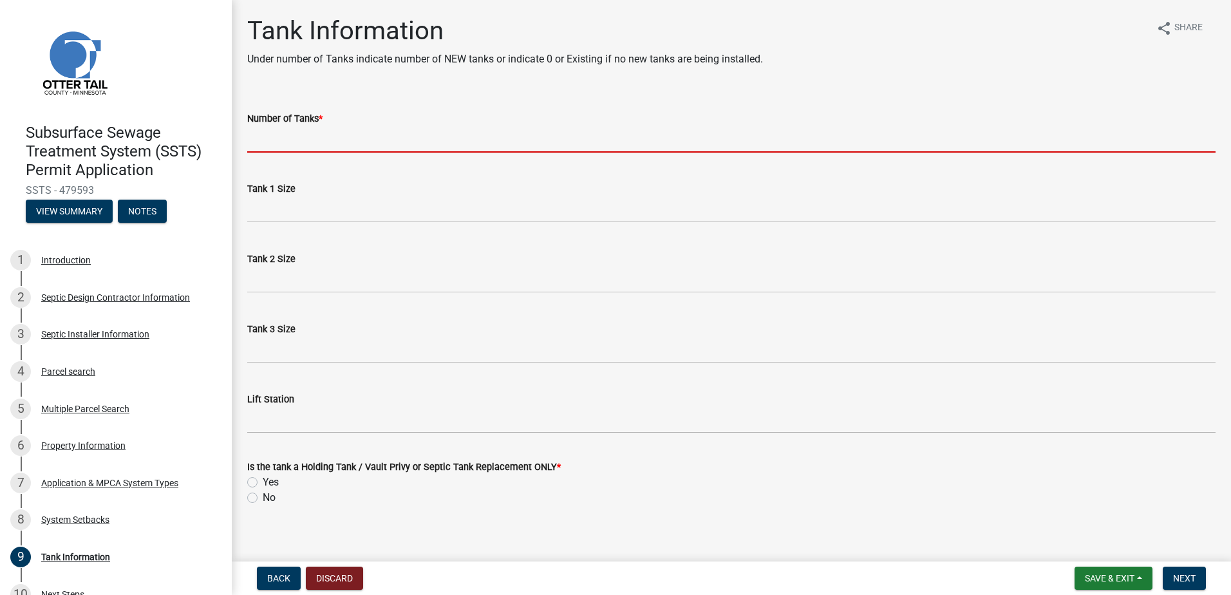
click at [286, 139] on input "Number of Tanks *" at bounding box center [731, 139] width 969 height 26
type input "1"
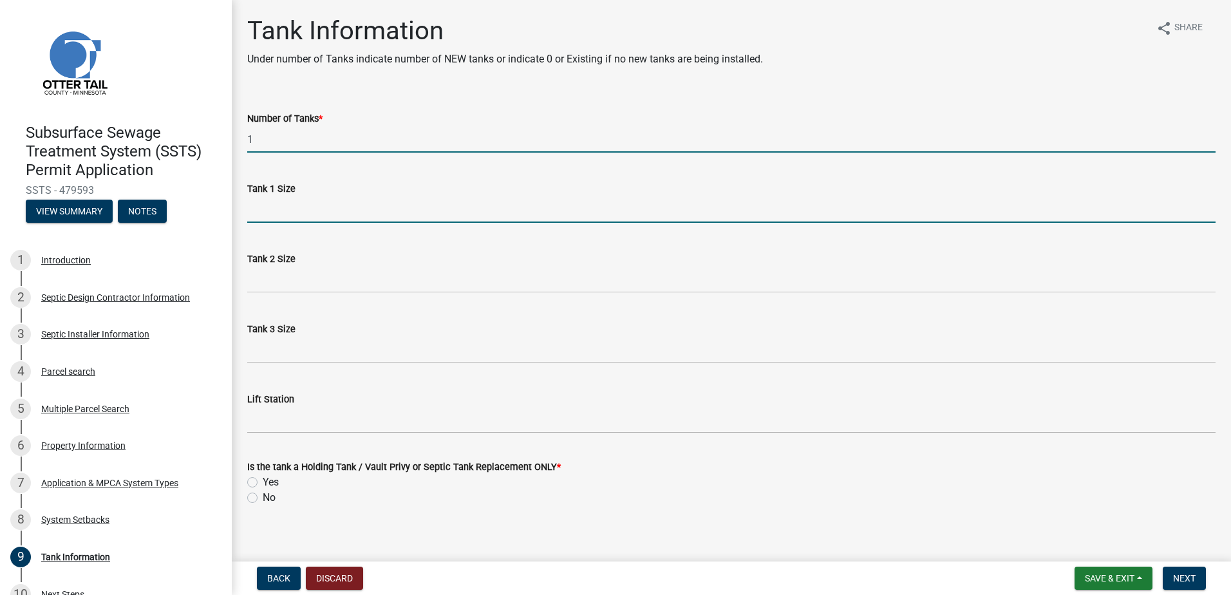
click at [277, 214] on input "Tank 1 Size" at bounding box center [731, 209] width 969 height 26
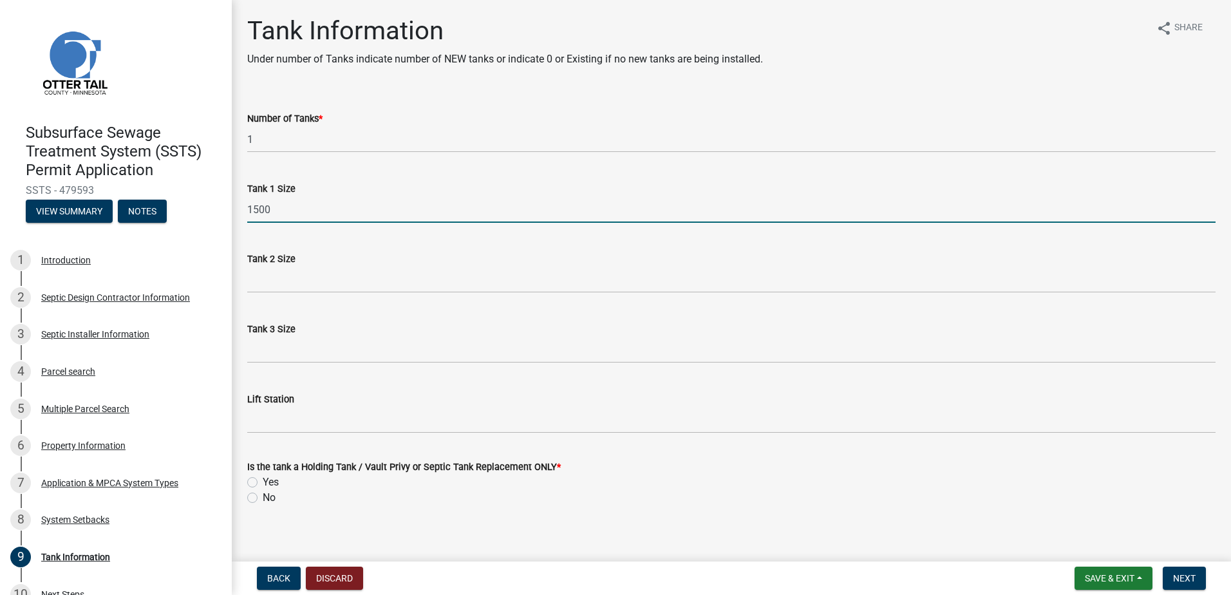
type input "1500-2"
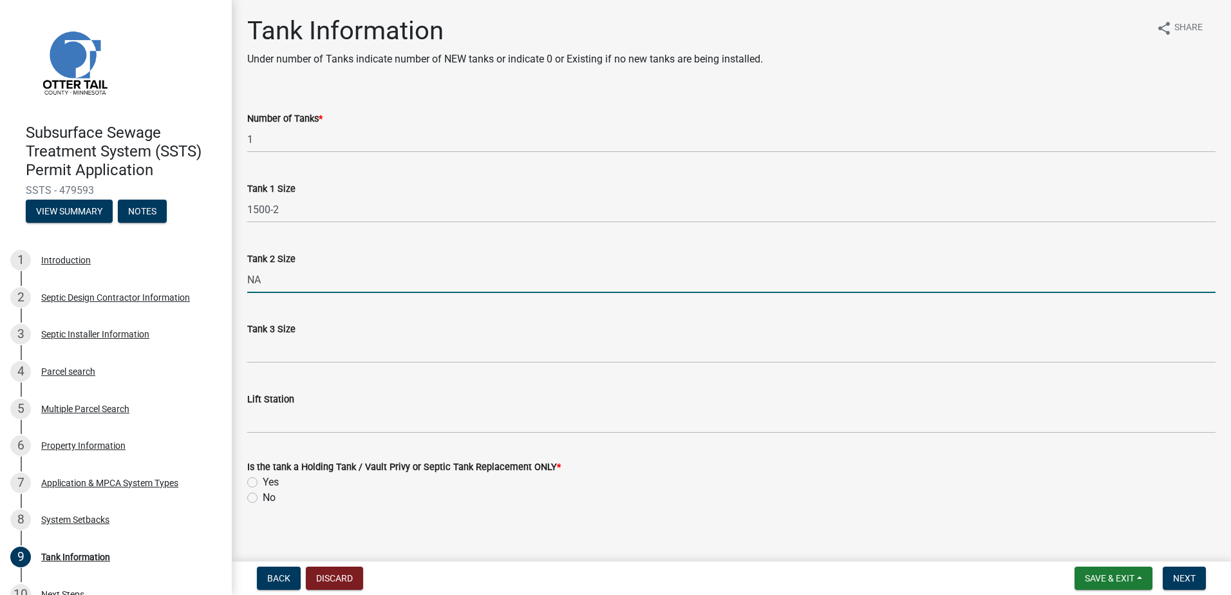
type input "NA"
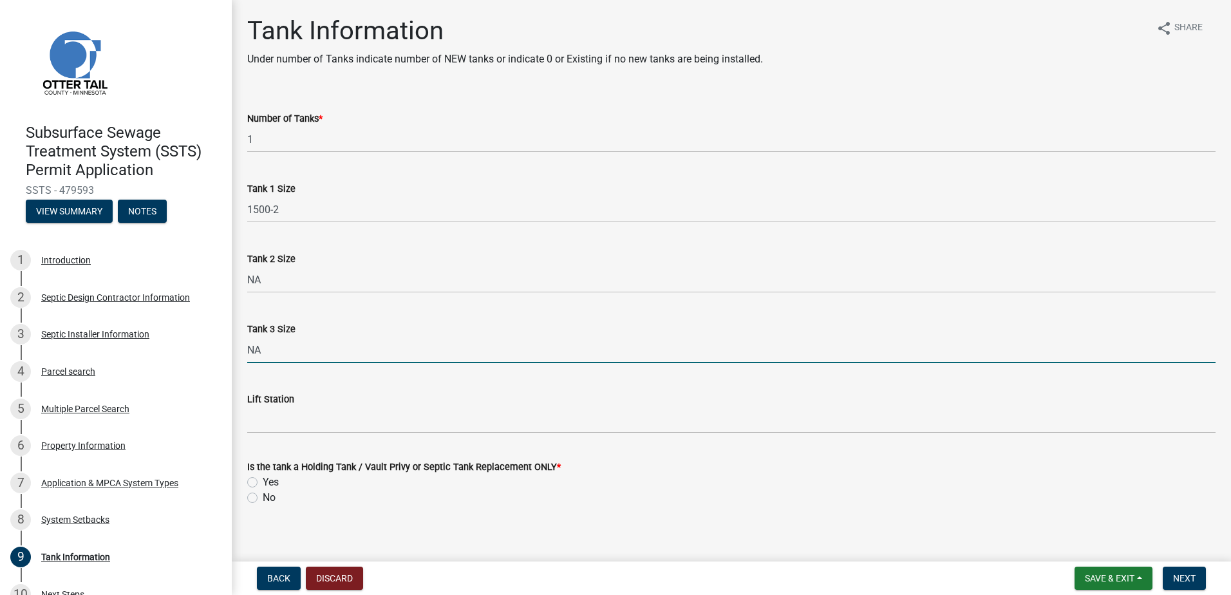
type input "NA"
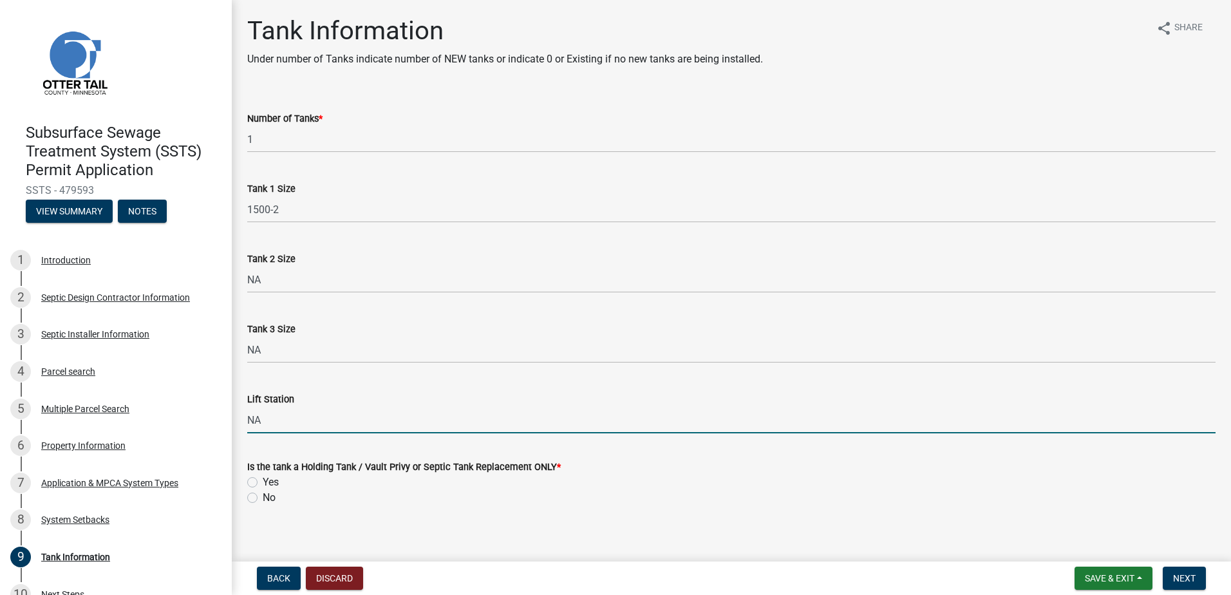
type input "NA"
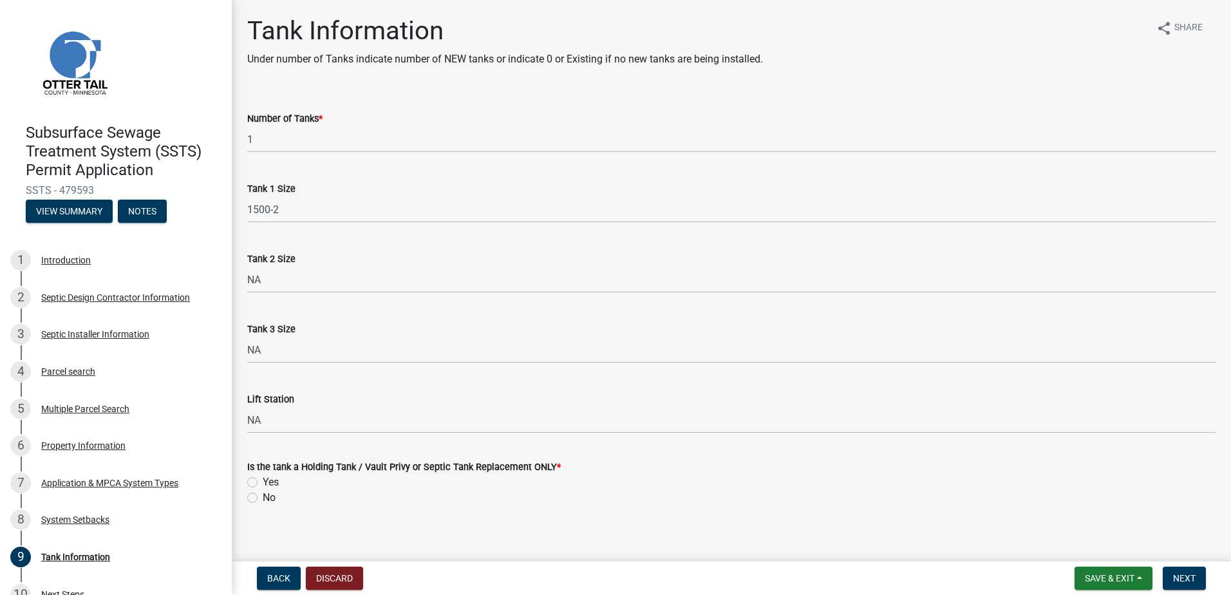
click at [263, 481] on label "Yes" at bounding box center [271, 482] width 16 height 15
click at [263, 481] on input "Yes" at bounding box center [267, 479] width 8 height 8
radio input "true"
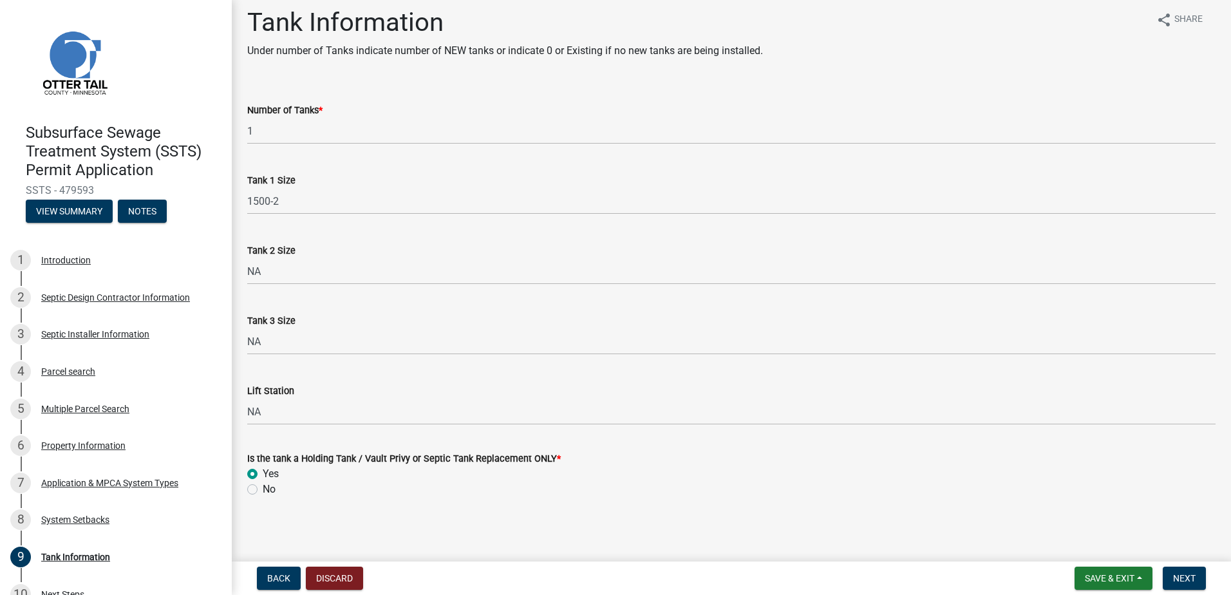
scroll to position [11, 0]
click at [1178, 575] on span "Next" at bounding box center [1184, 578] width 23 height 10
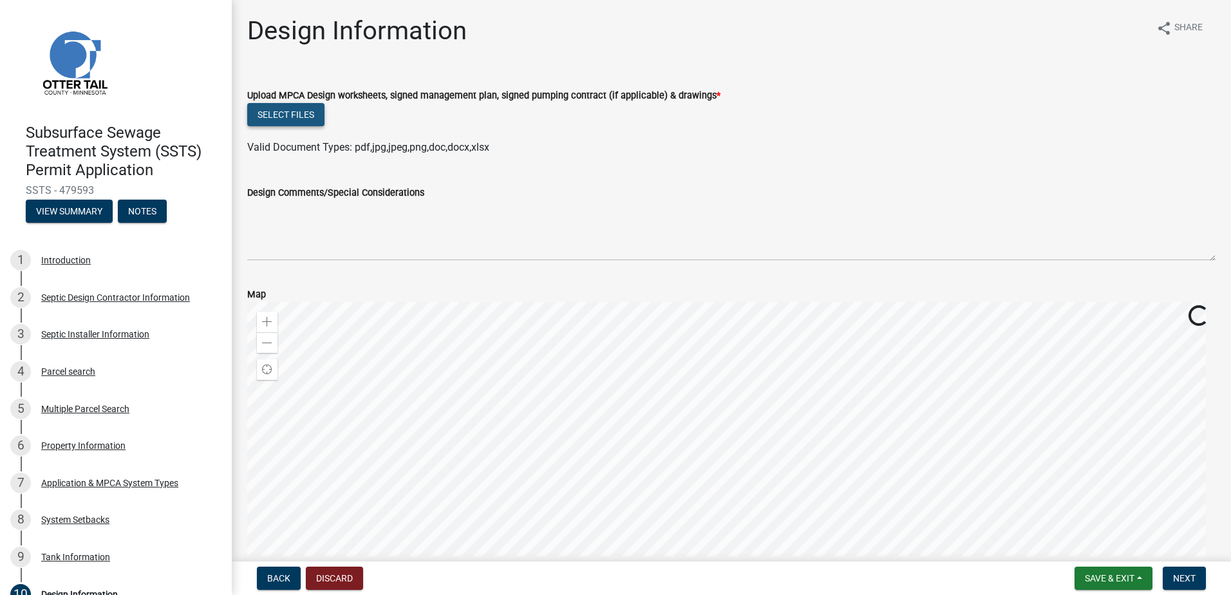
click at [290, 120] on button "Select files" at bounding box center [285, 114] width 77 height 23
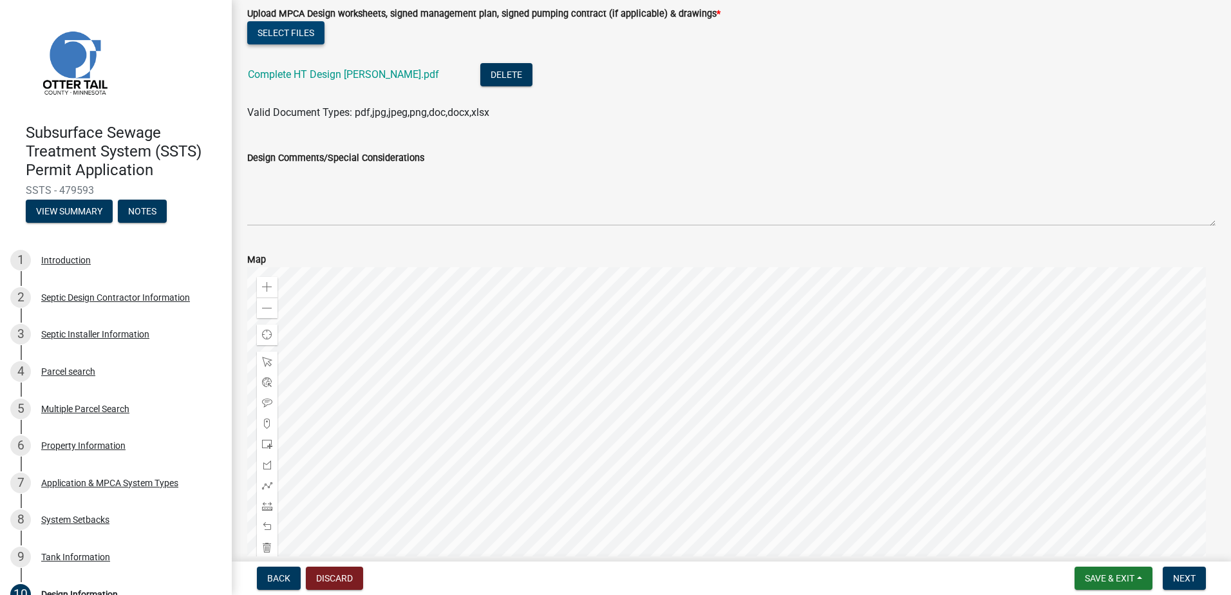
scroll to position [176, 0]
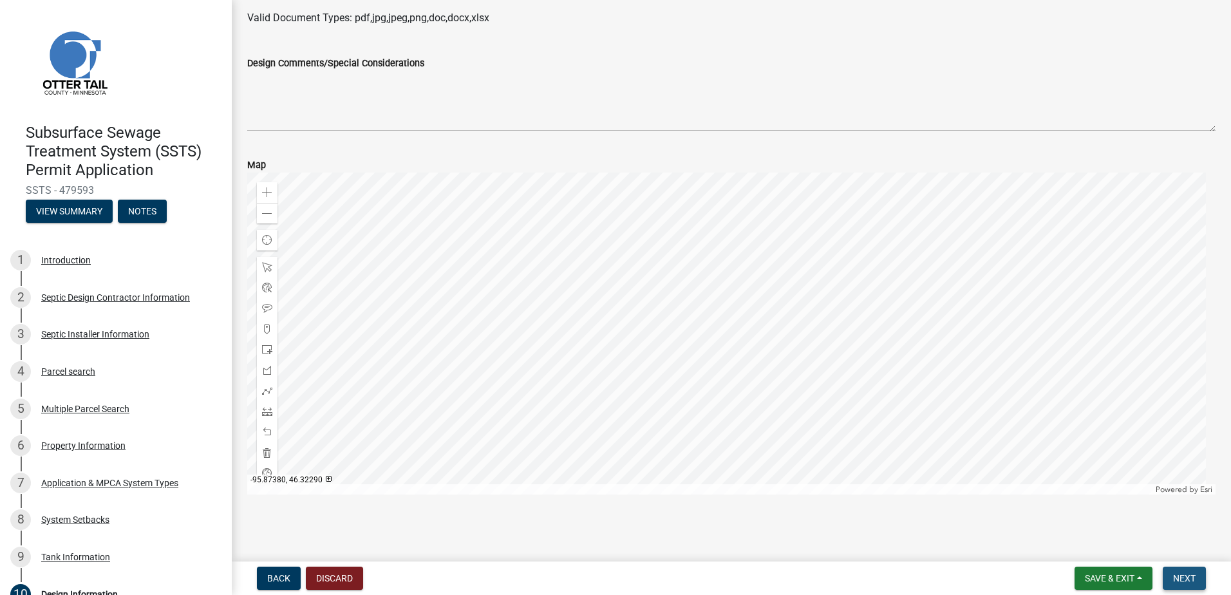
click at [1175, 579] on span "Next" at bounding box center [1184, 578] width 23 height 10
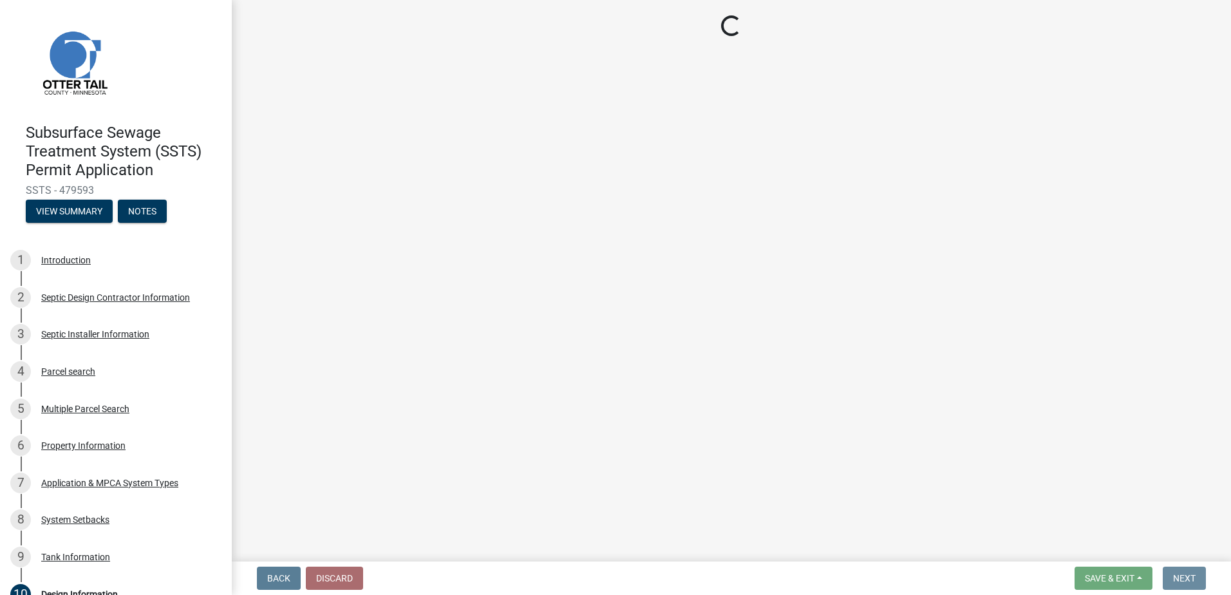
scroll to position [0, 0]
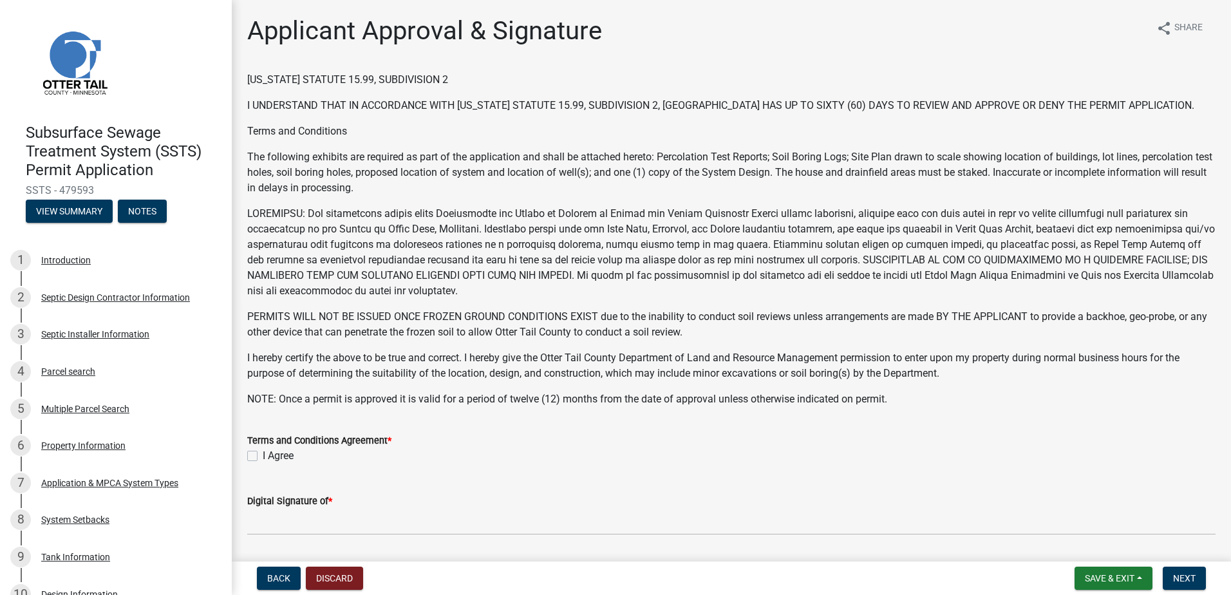
click at [263, 453] on label "I Agree" at bounding box center [278, 455] width 31 height 15
click at [263, 453] on input "I Agree" at bounding box center [267, 452] width 8 height 8
checkbox input "true"
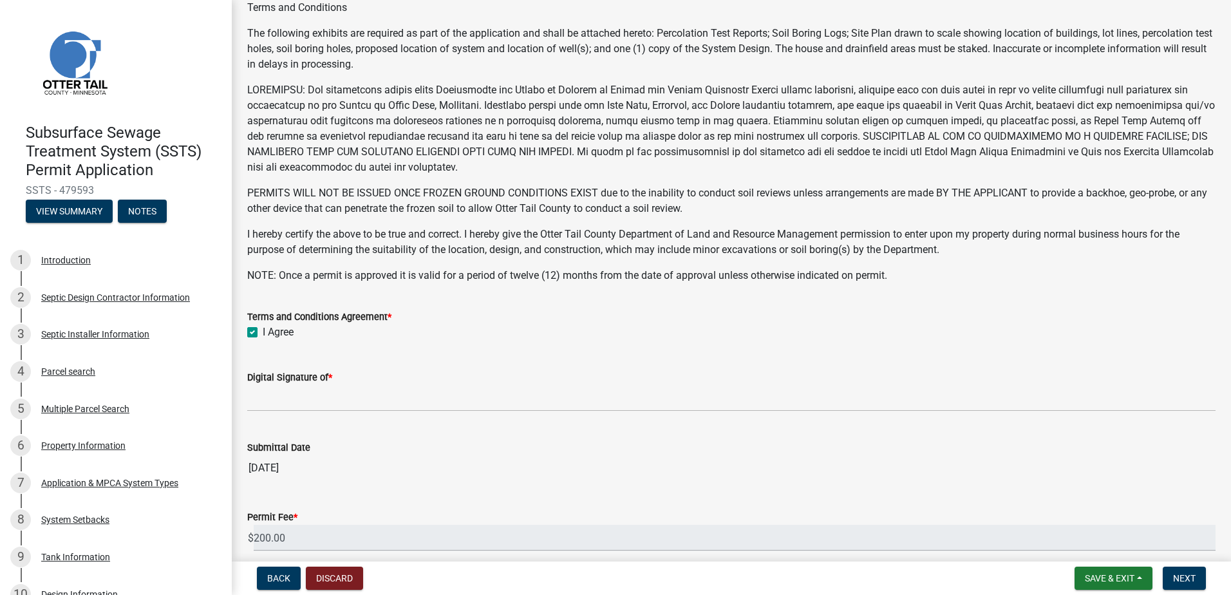
scroll to position [129, 0]
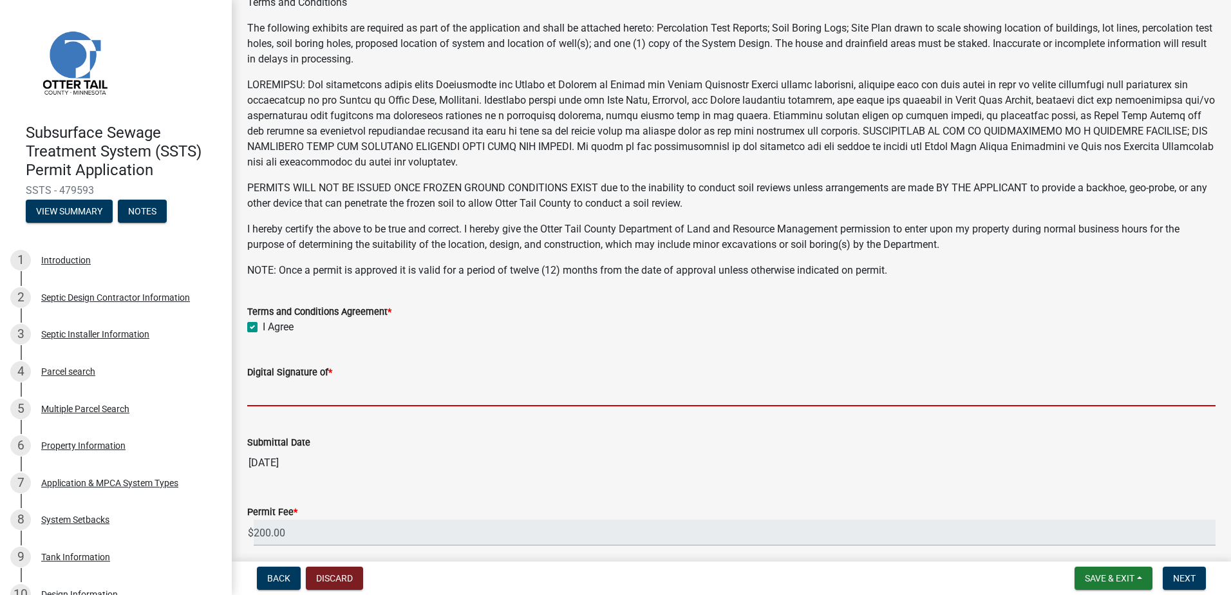
click at [284, 395] on input "Digital Signature of *" at bounding box center [731, 393] width 969 height 26
type input "Scott Ellingson"
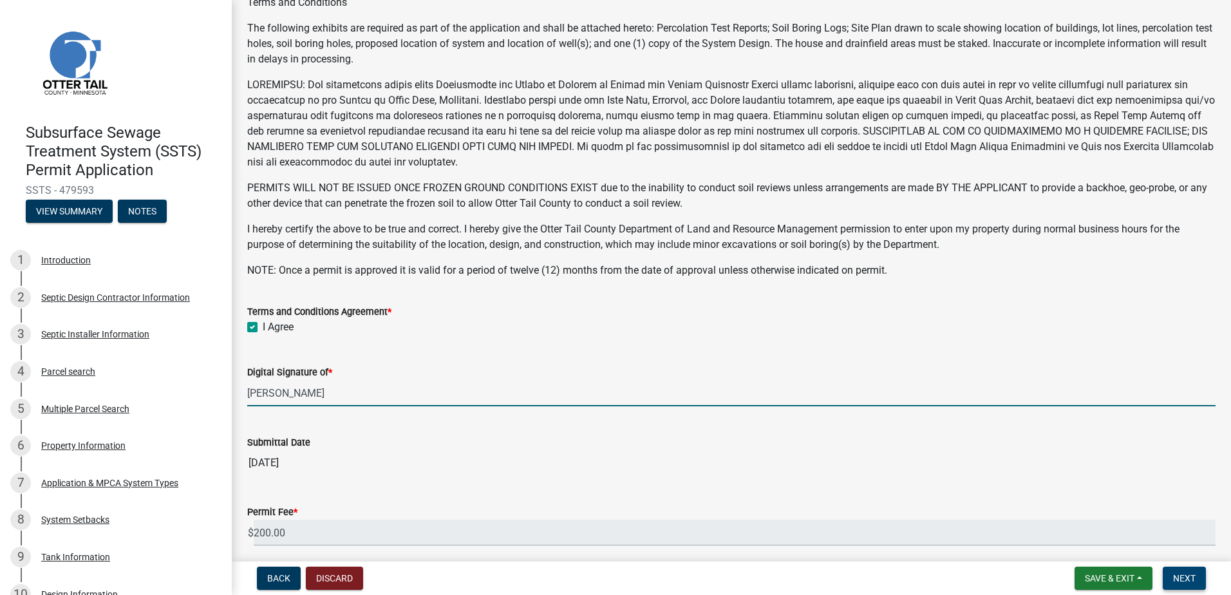
click at [1194, 580] on span "Next" at bounding box center [1184, 578] width 23 height 10
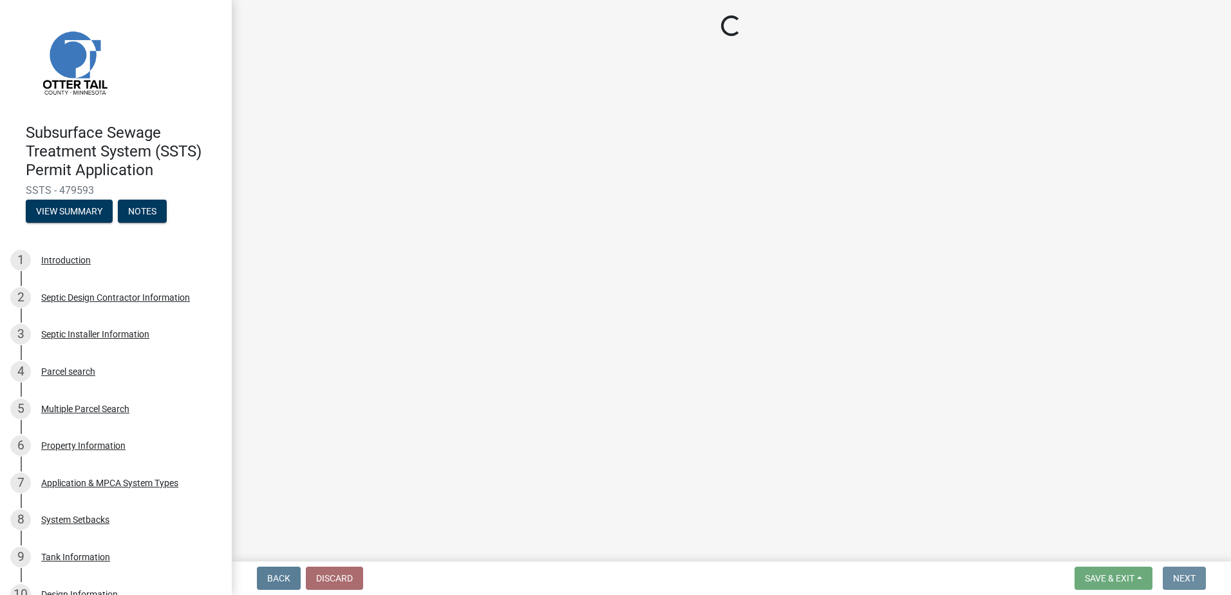
scroll to position [0, 0]
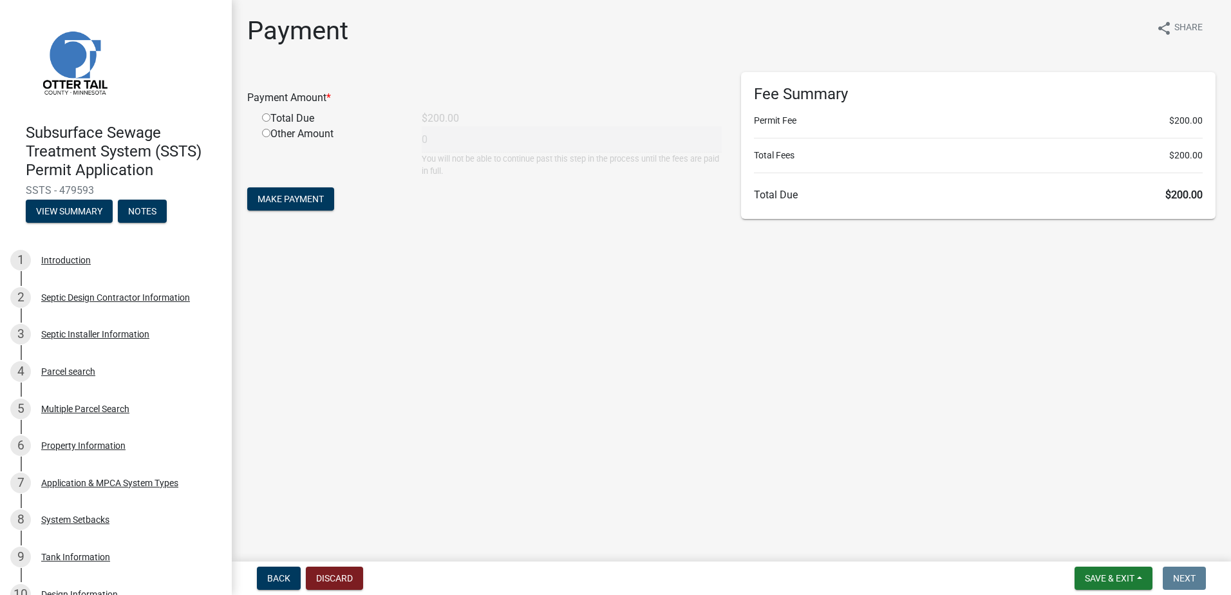
click at [267, 117] on input "radio" at bounding box center [266, 117] width 8 height 8
radio input "true"
type input "200"
click at [285, 200] on span "Make Payment" at bounding box center [291, 199] width 66 height 10
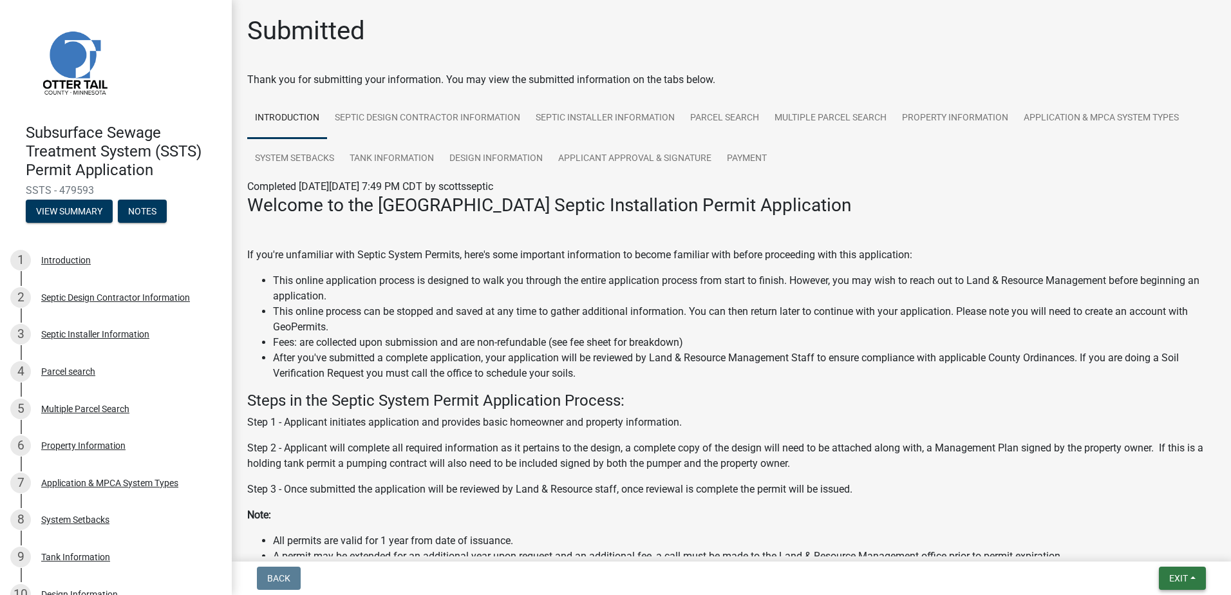
click at [1193, 578] on button "Exit" at bounding box center [1182, 578] width 47 height 23
click at [1157, 545] on button "Save & Exit" at bounding box center [1154, 544] width 103 height 31
